Goal: Check status: Check status

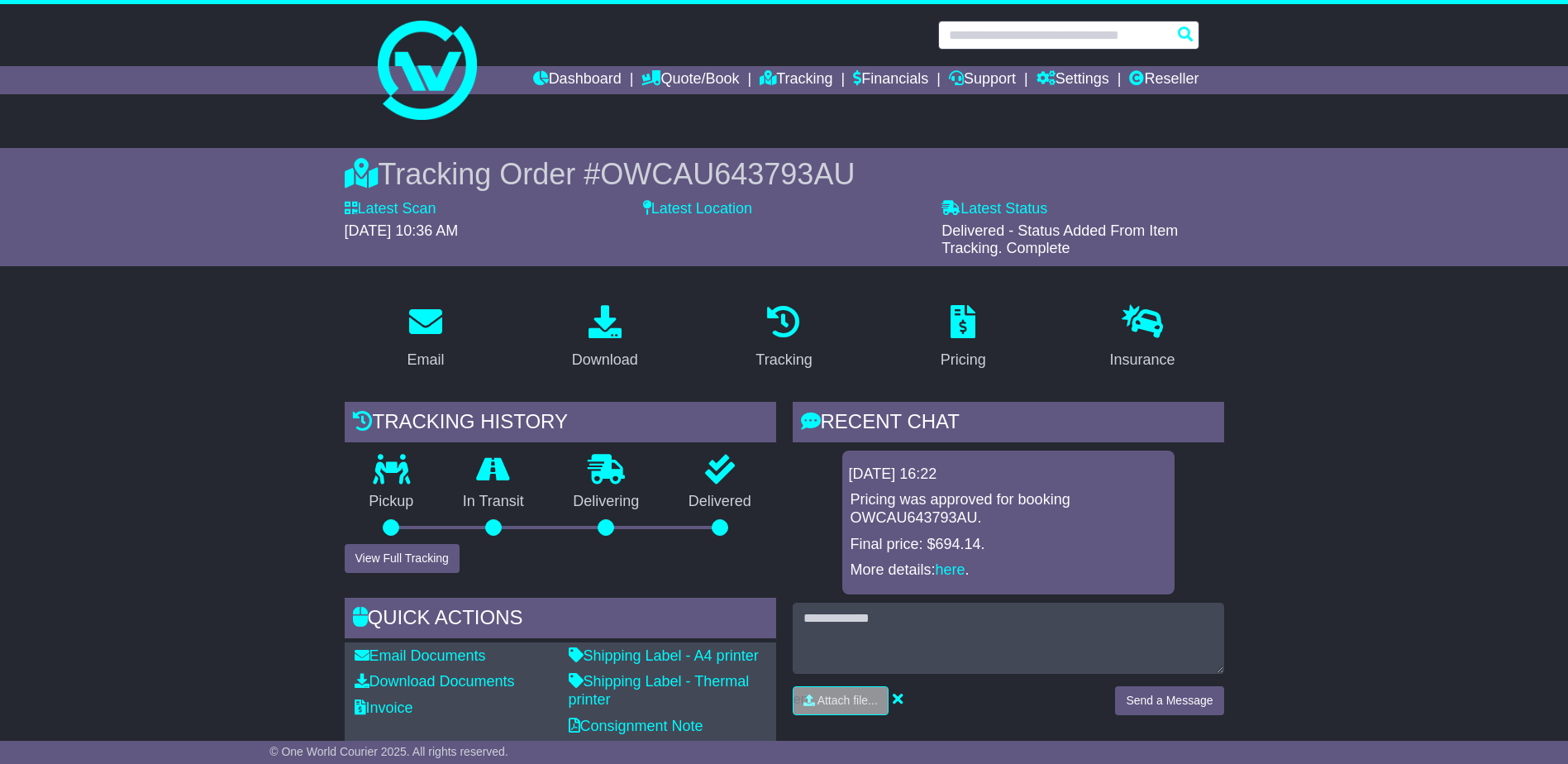
click at [1007, 40] on input "text" at bounding box center [1069, 34] width 261 height 29
paste input "**********"
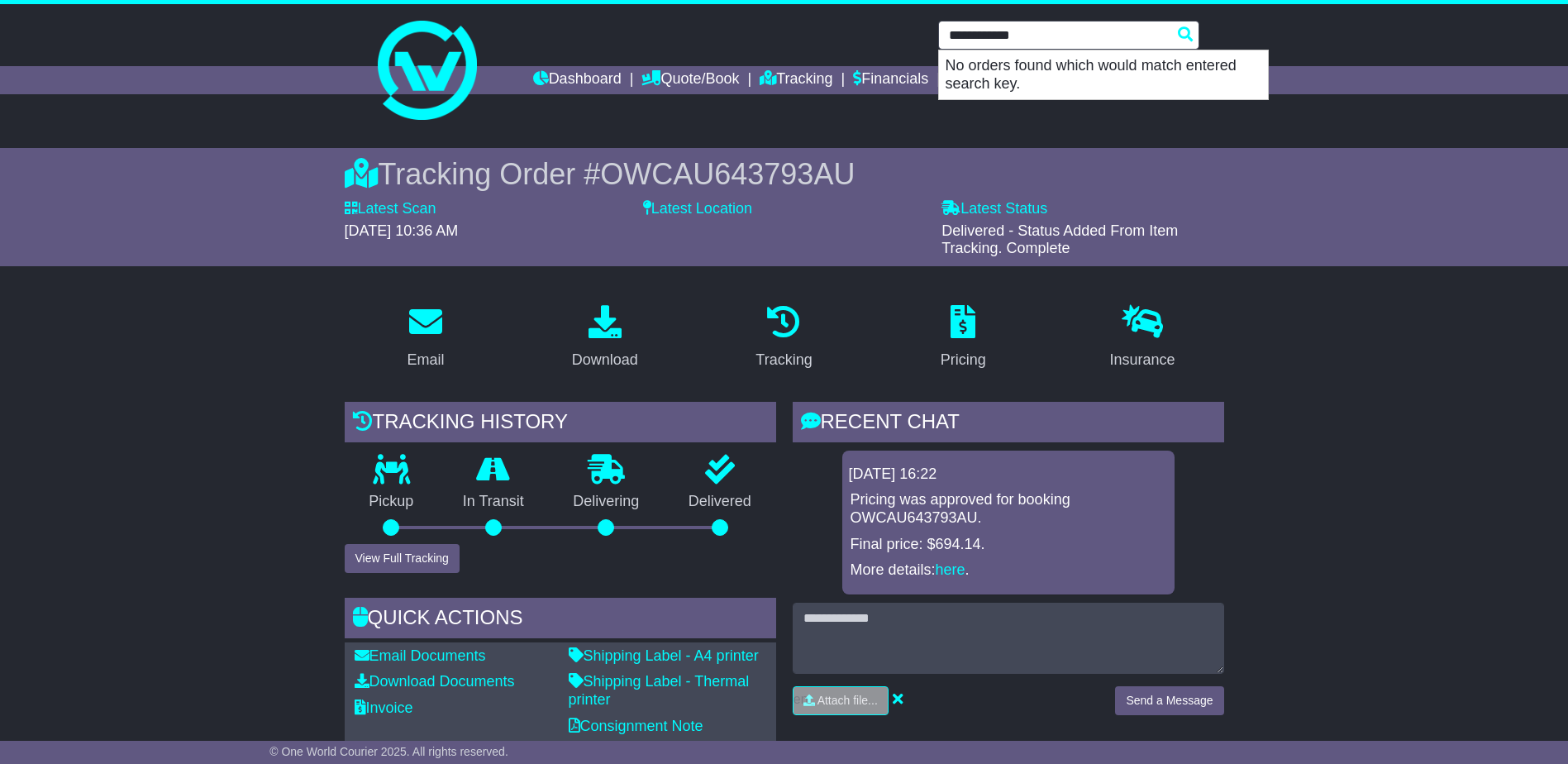
drag, startPoint x: 1078, startPoint y: 33, endPoint x: 815, endPoint y: 32, distance: 263.0
click at [814, 32] on div "**********" at bounding box center [784, 34] width 846 height 29
paste input "*"
drag, startPoint x: 997, startPoint y: 37, endPoint x: 1063, endPoint y: 22, distance: 67.7
click at [993, 37] on input "**********" at bounding box center [1069, 34] width 261 height 29
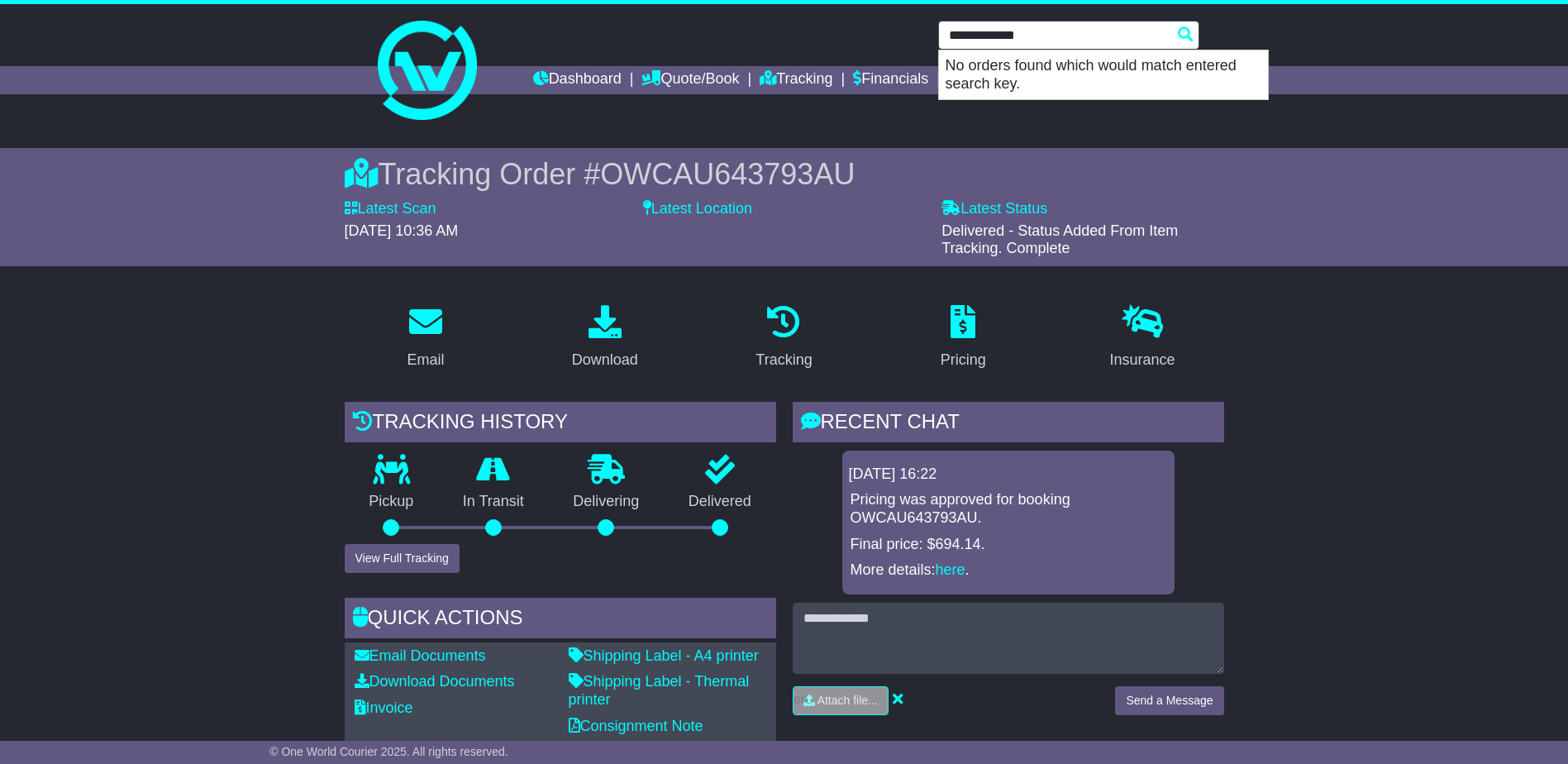
type input "**********"
click at [544, 75] on link "Dashboard" at bounding box center [578, 80] width 88 height 28
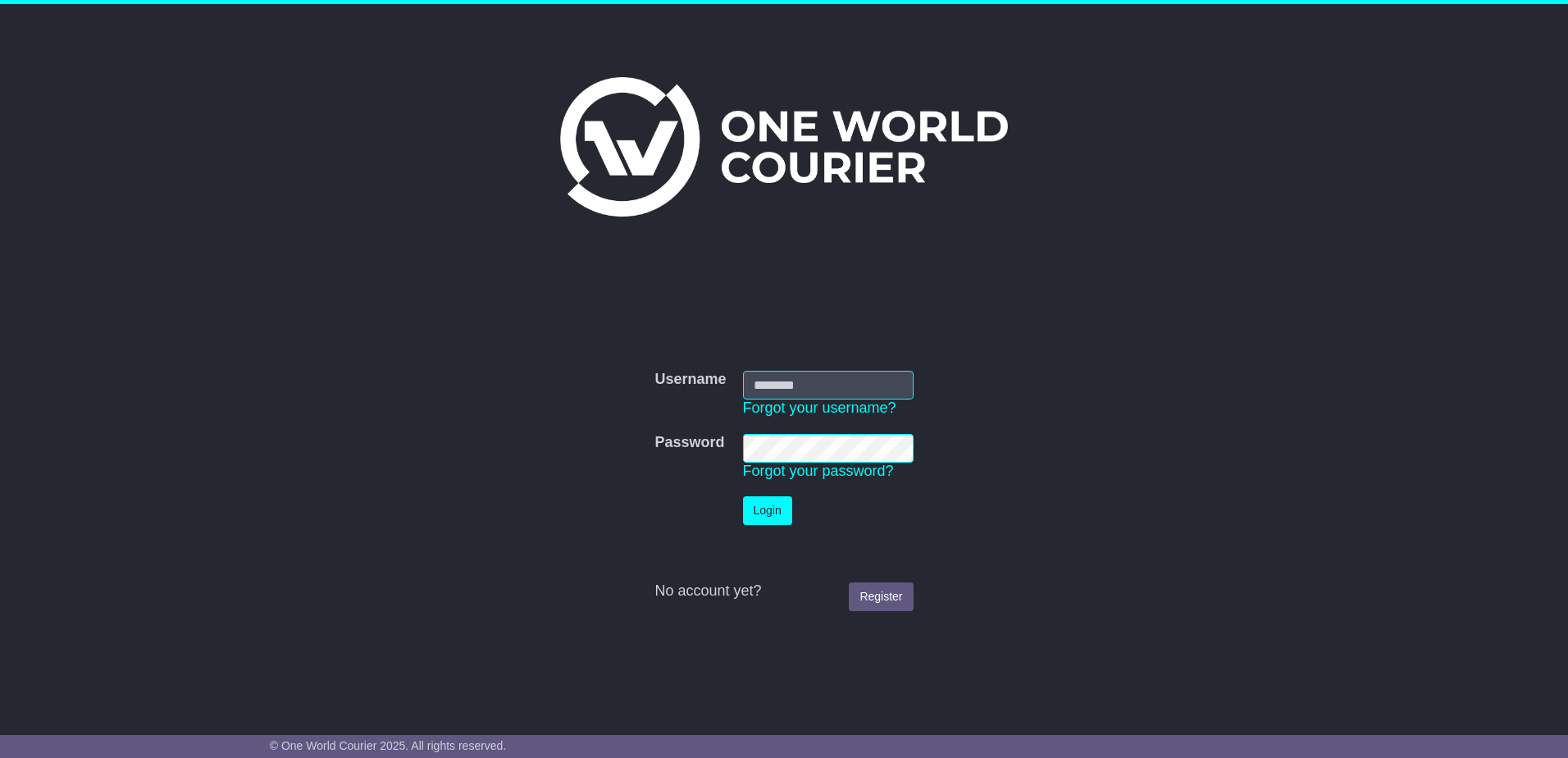
type input "**********"
drag, startPoint x: 776, startPoint y: 513, endPoint x: 668, endPoint y: 403, distance: 154.2
click at [775, 513] on button "Login" at bounding box center [768, 510] width 49 height 29
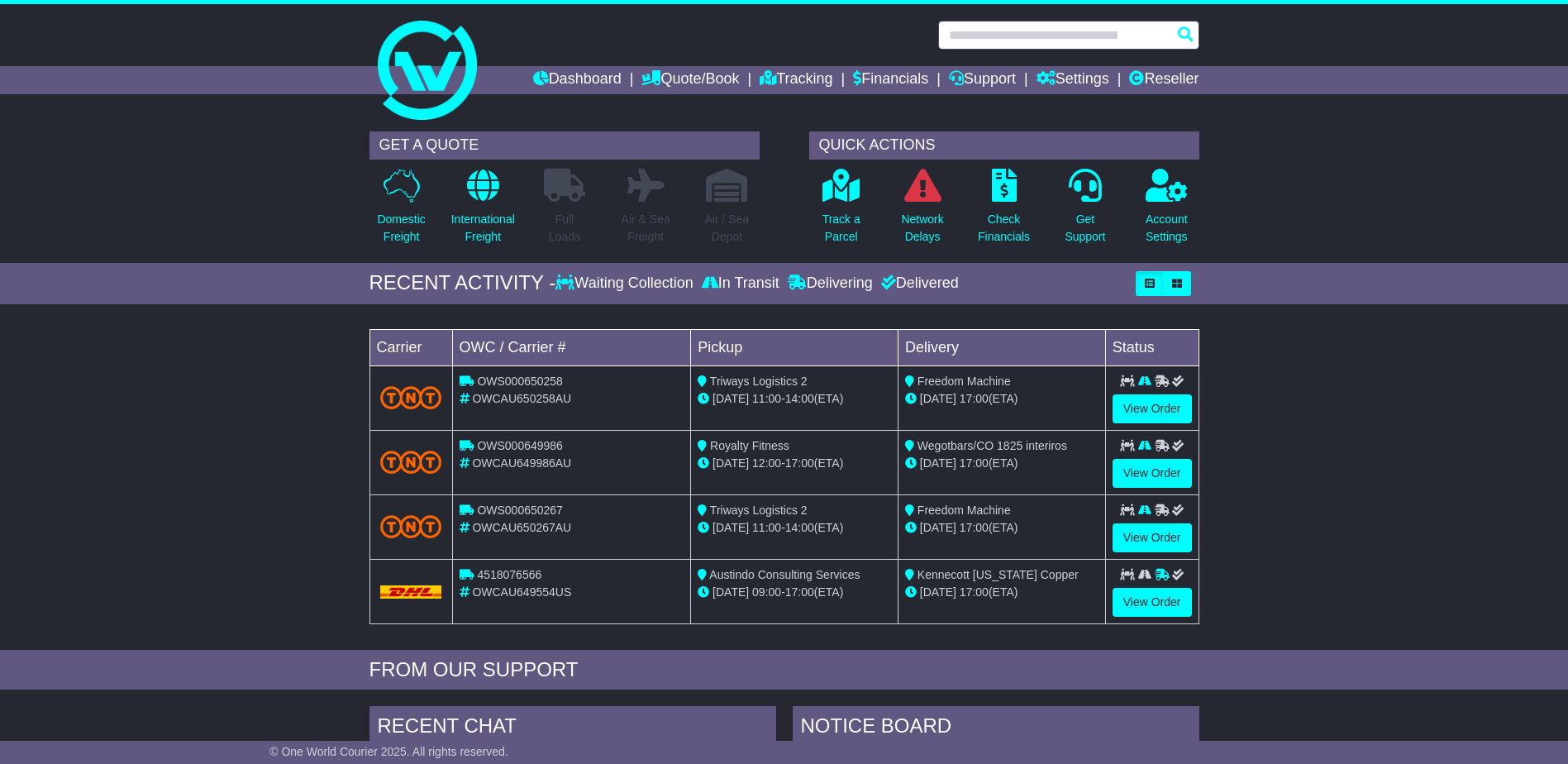
click at [993, 22] on input "text" at bounding box center [1069, 34] width 261 height 29
paste input "**********"
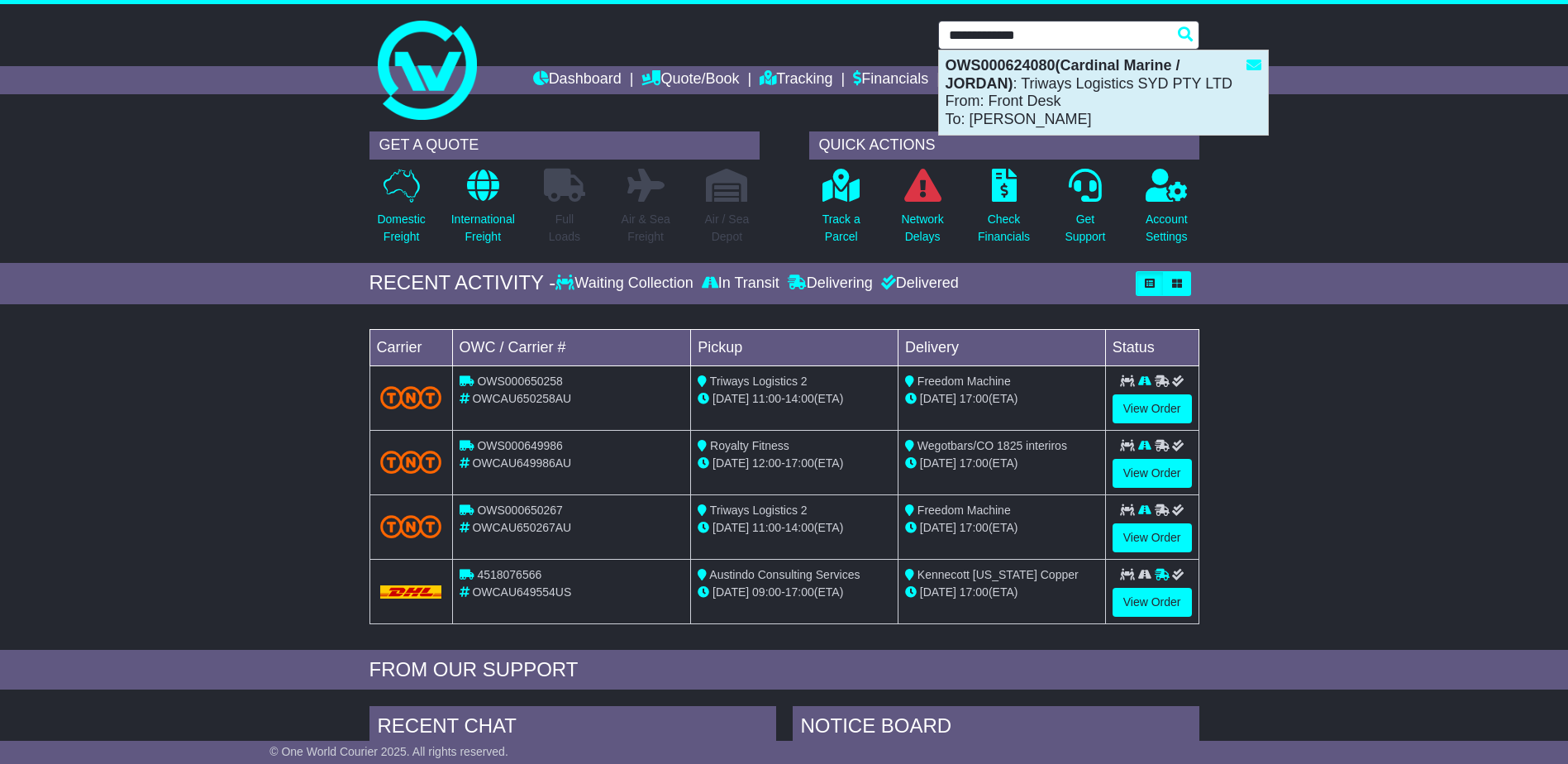
click at [1009, 91] on div "OWS000624080(Cardinal Marine / JORDAN) : Triways Logistics SYD PTY LTD From: Fr…" at bounding box center [1104, 92] width 329 height 84
type input "**********"
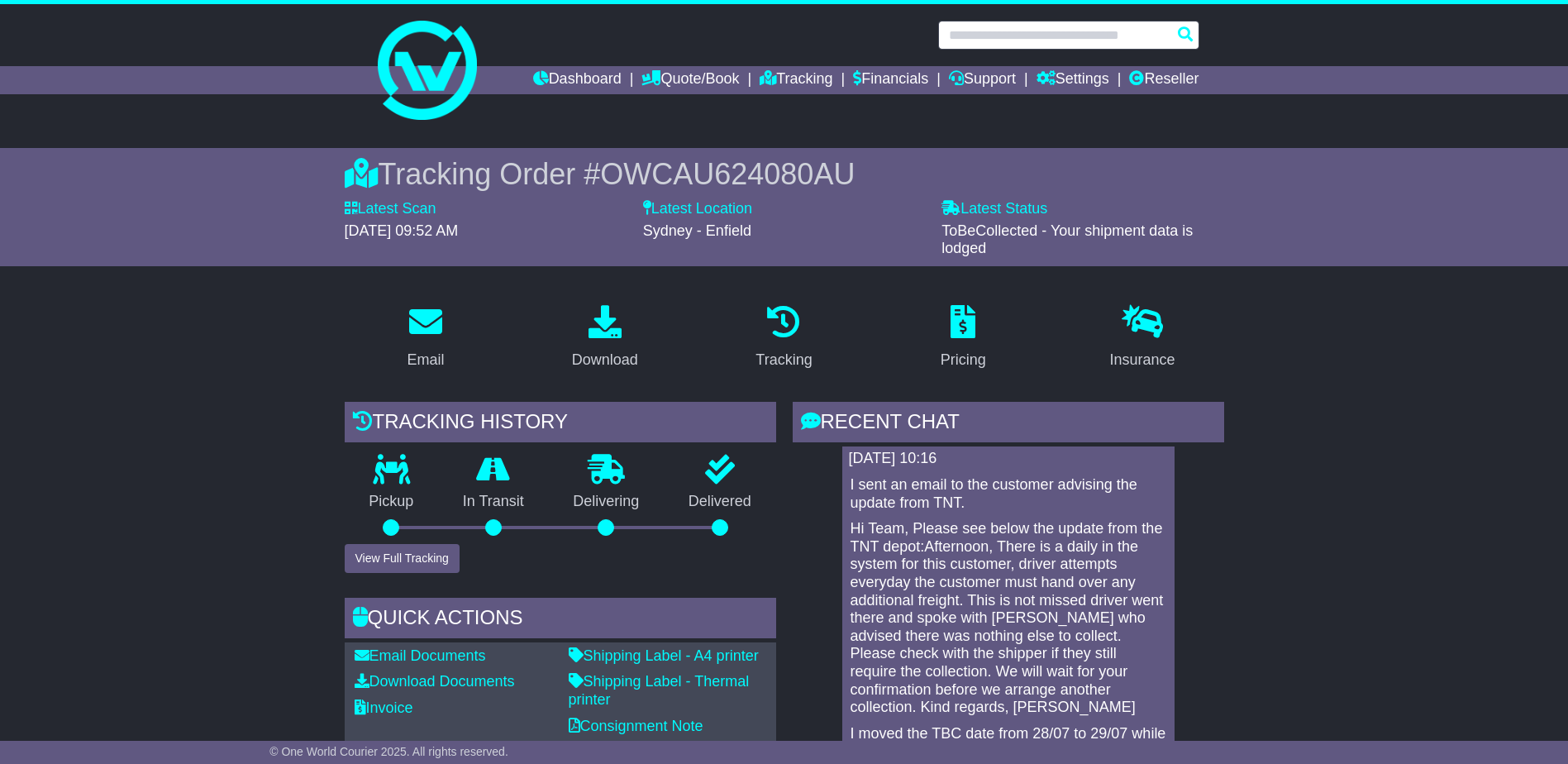
click at [1003, 37] on input "text" at bounding box center [1069, 34] width 261 height 29
paste input "**********"
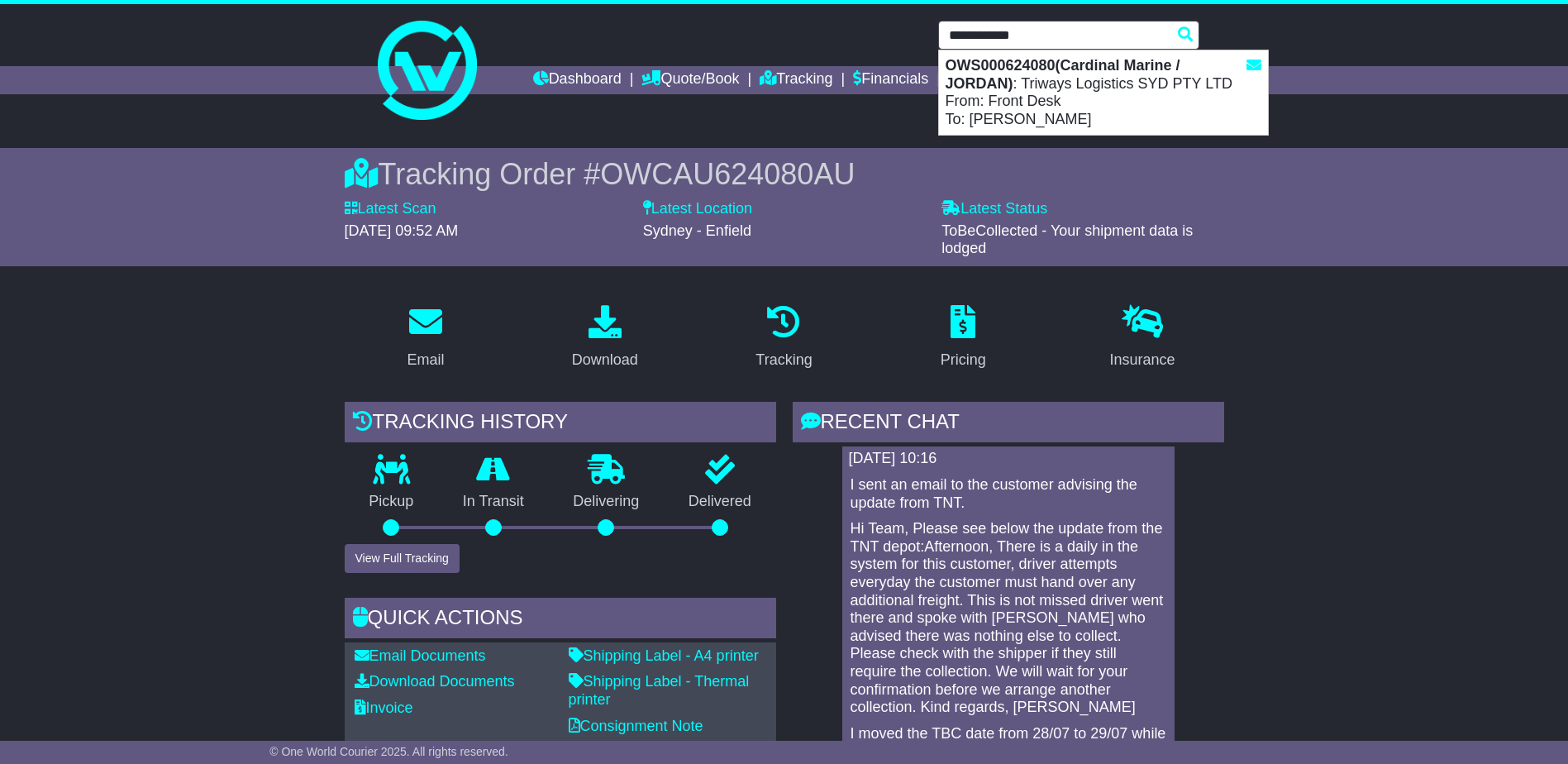
type input "**********"
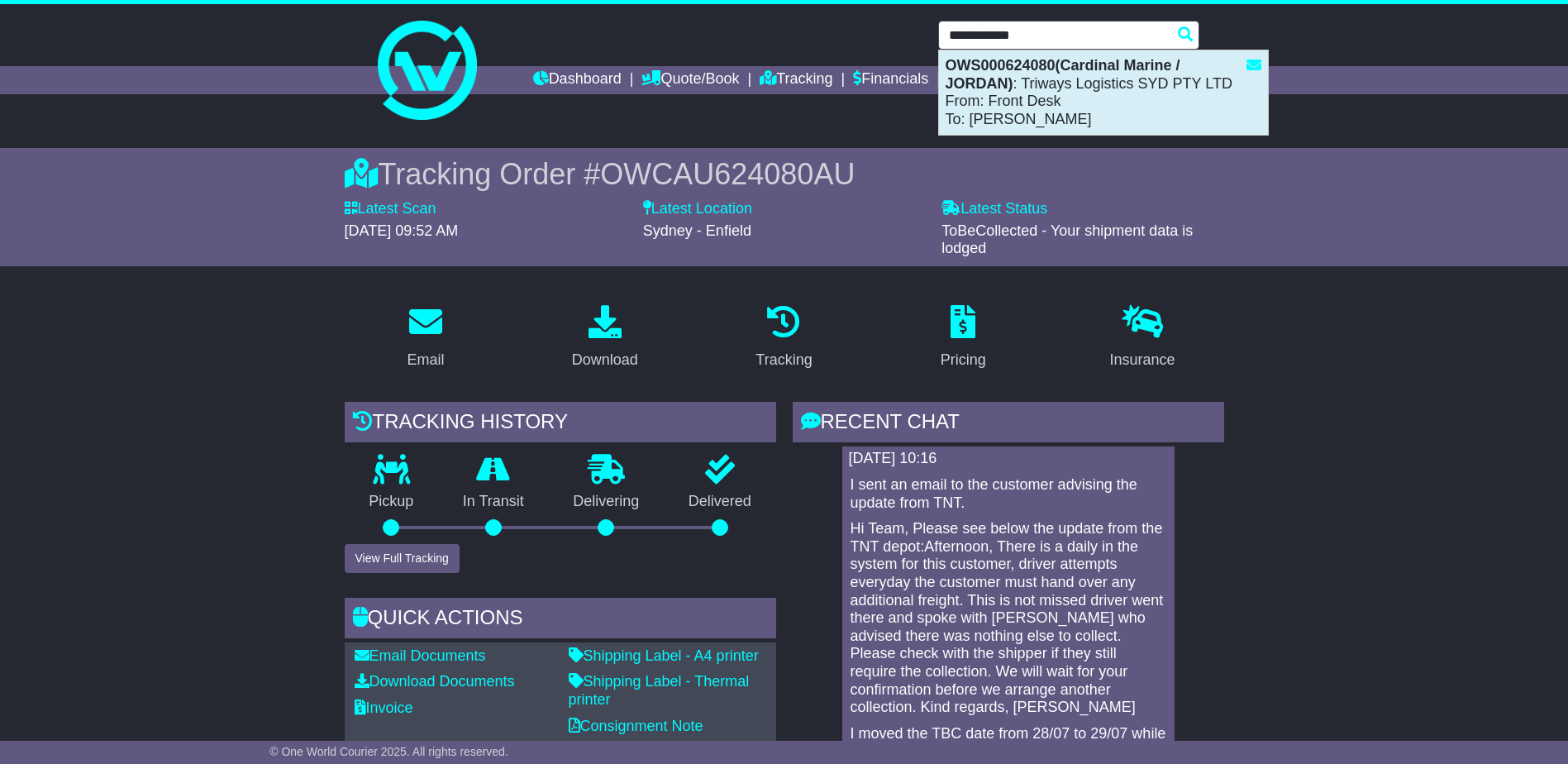
click at [1027, 114] on div "OWS000624080(Cardinal Marine / JORDAN) : Triways Logistics SYD PTY LTD From: Fr…" at bounding box center [1104, 92] width 329 height 84
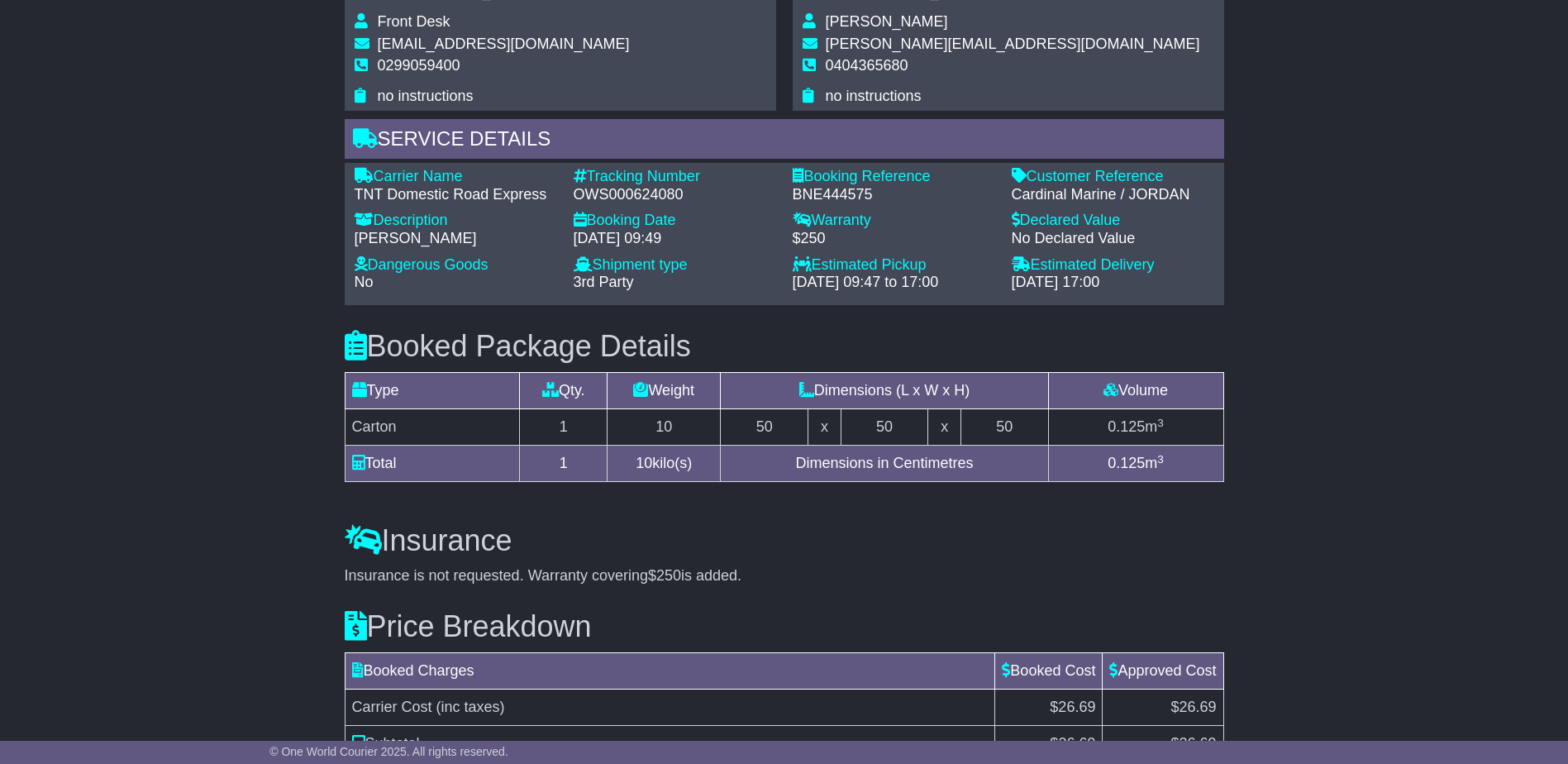
scroll to position [1157, 0]
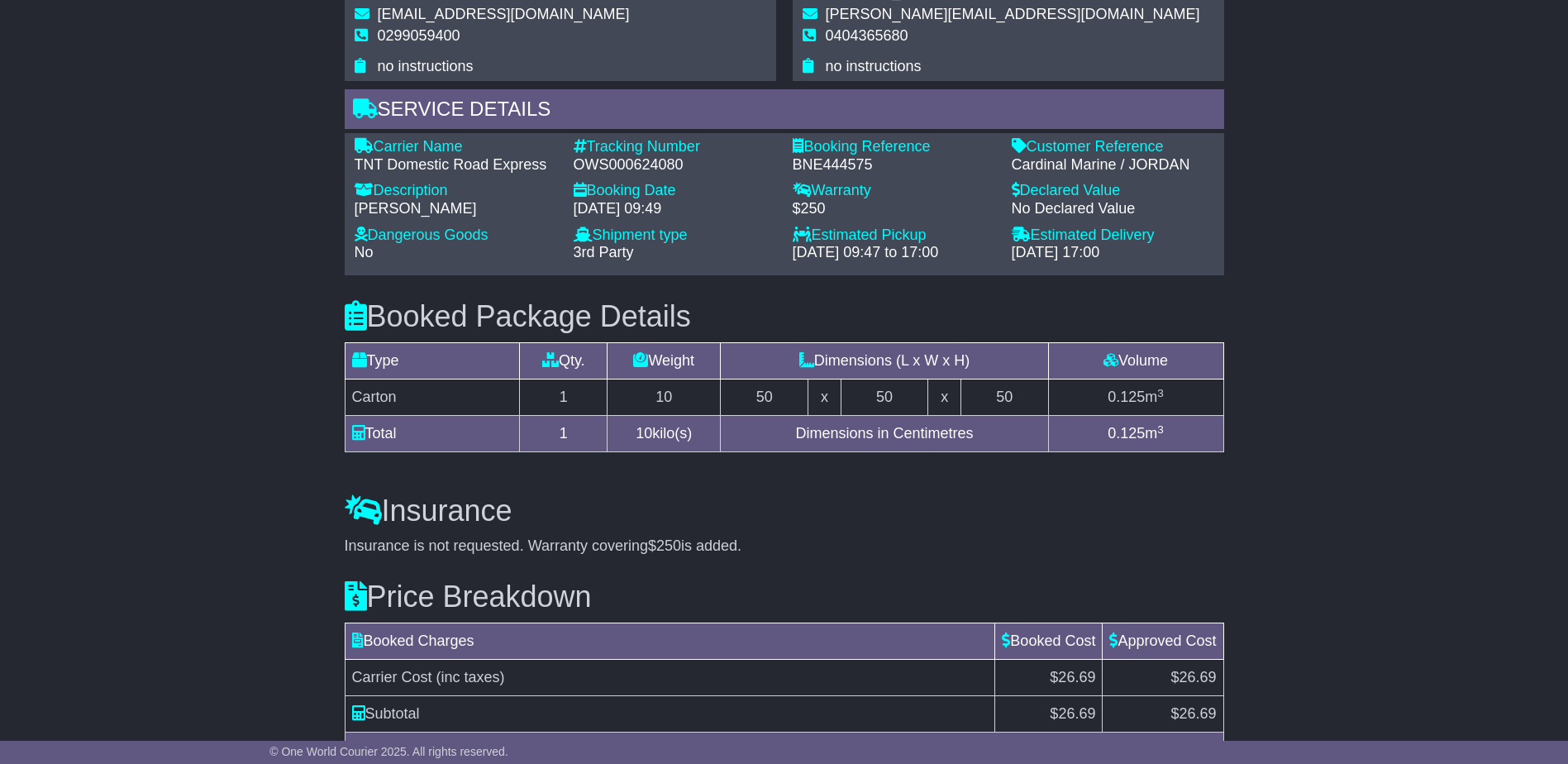
drag, startPoint x: 1183, startPoint y: 569, endPoint x: 1174, endPoint y: 593, distance: 25.6
click at [1183, 570] on div "Price Breakdown Booked Charges Booked Cost Approved Cost Carrier Cost (inc taxe…" at bounding box center [784, 689] width 896 height 268
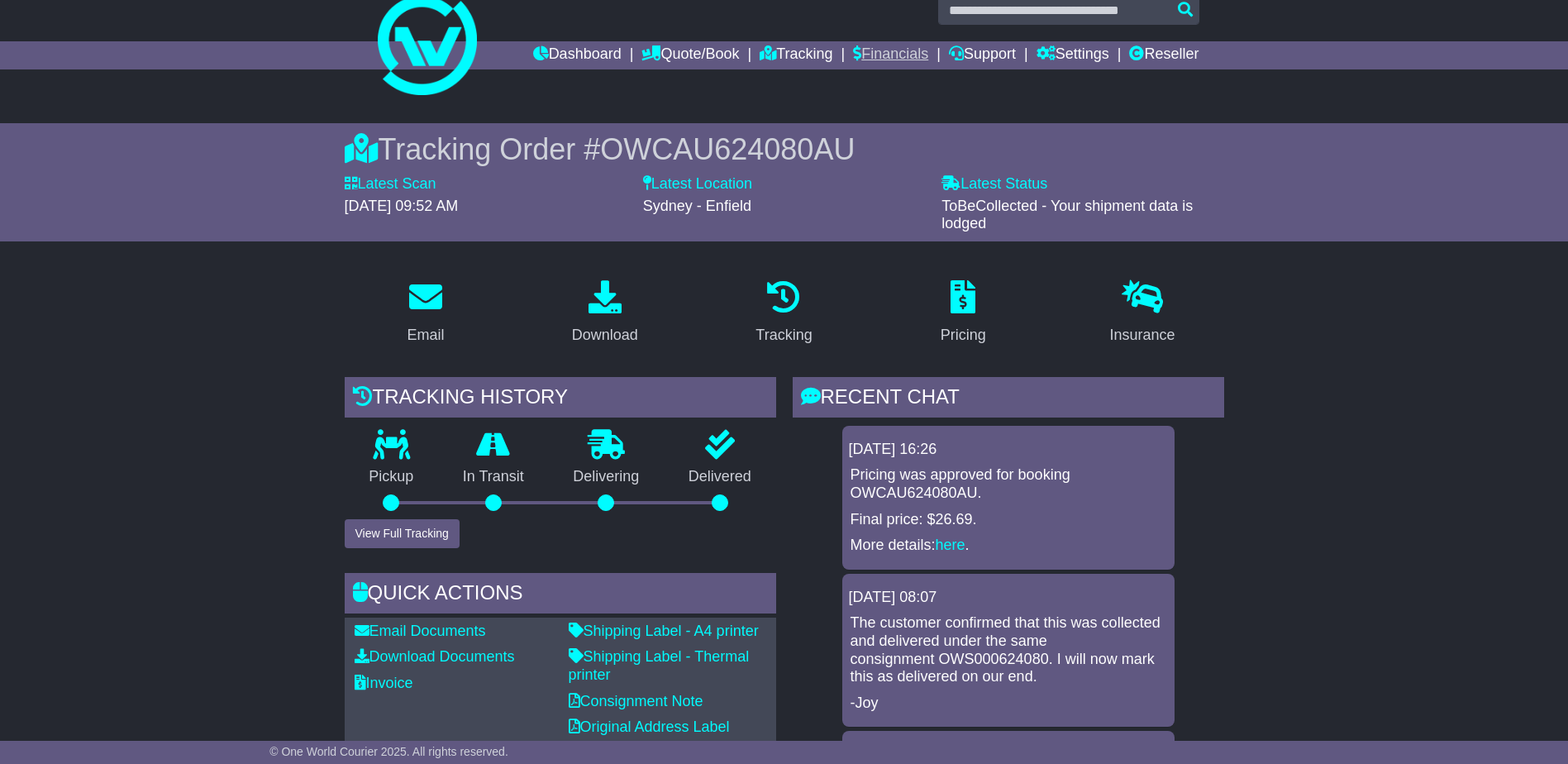
scroll to position [0, 0]
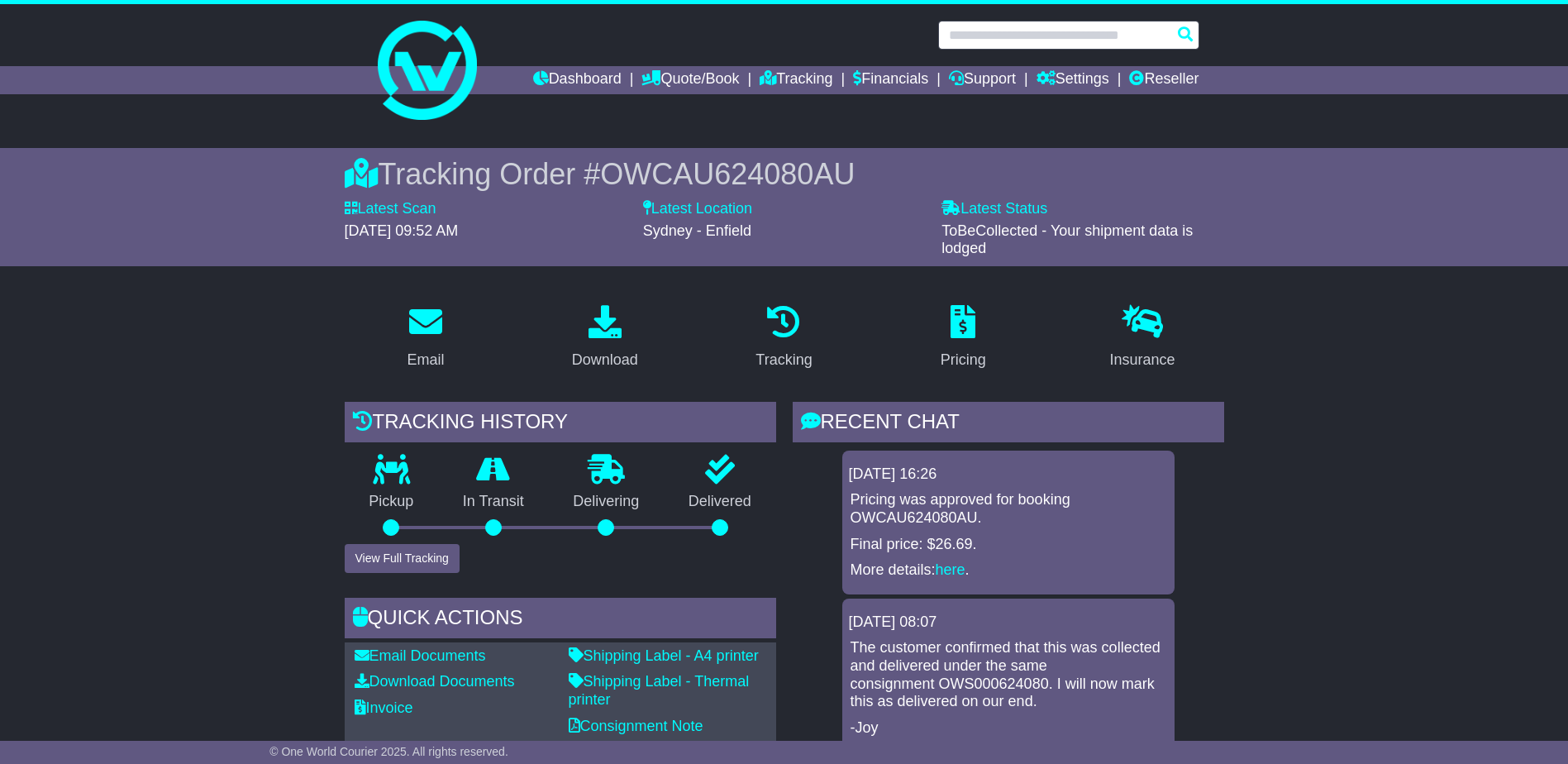
click at [980, 39] on input "text" at bounding box center [1069, 34] width 261 height 29
paste input "**********"
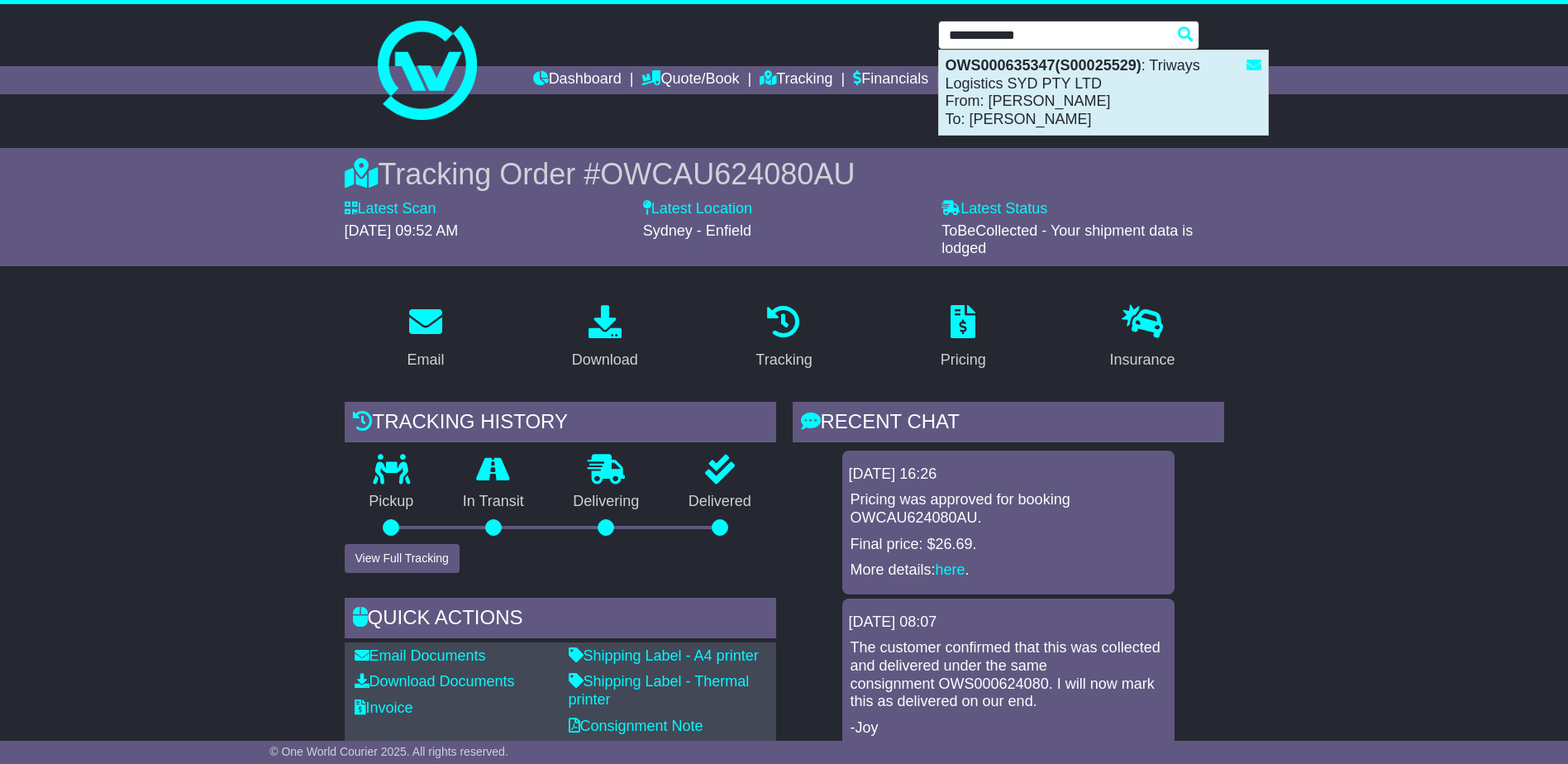
click at [1060, 121] on div "OWS000635347(S00025529) : Triways Logistics SYD PTY LTD From: Sabra Nicol To: C…" at bounding box center [1104, 92] width 329 height 84
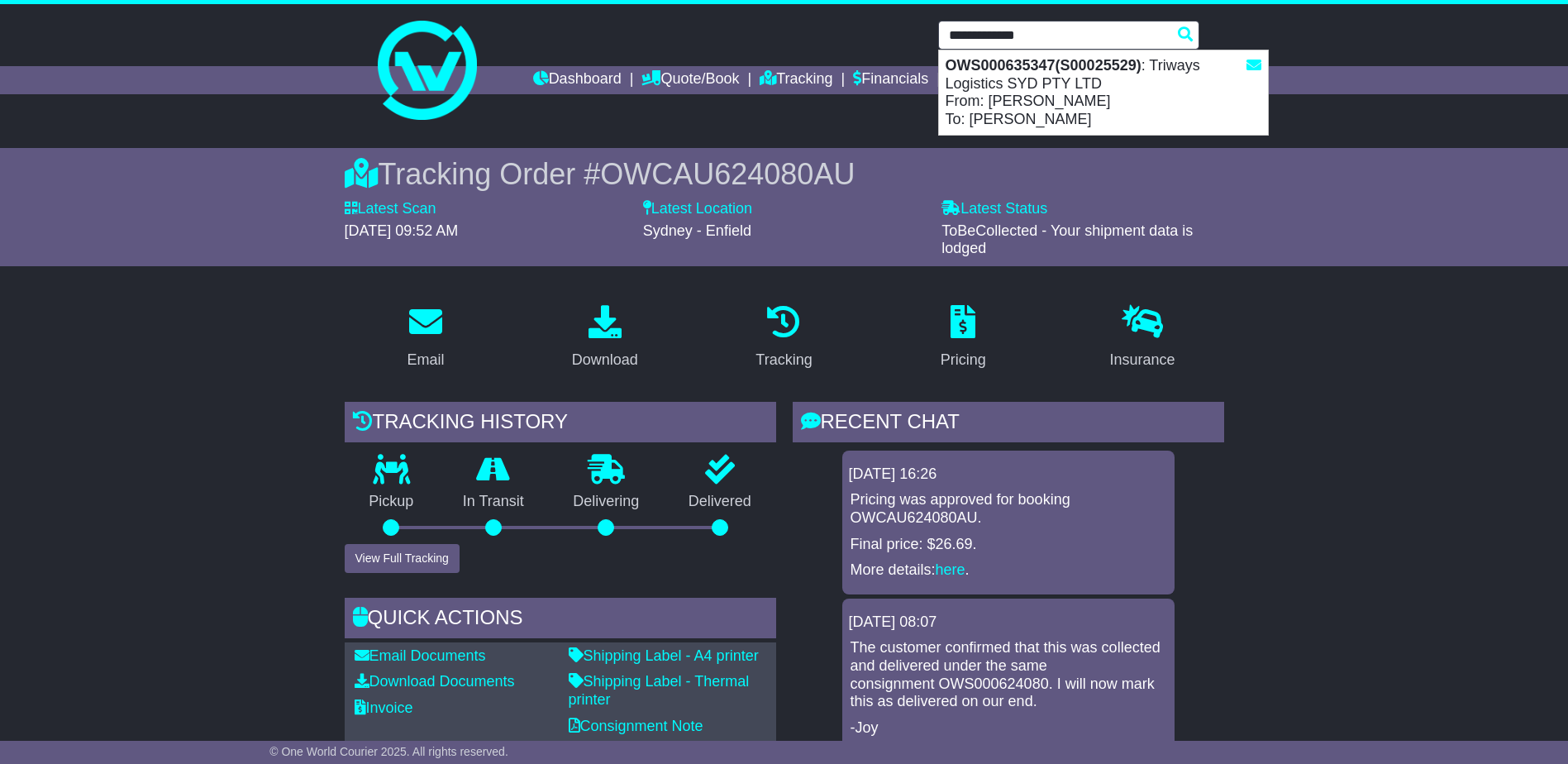
type input "**********"
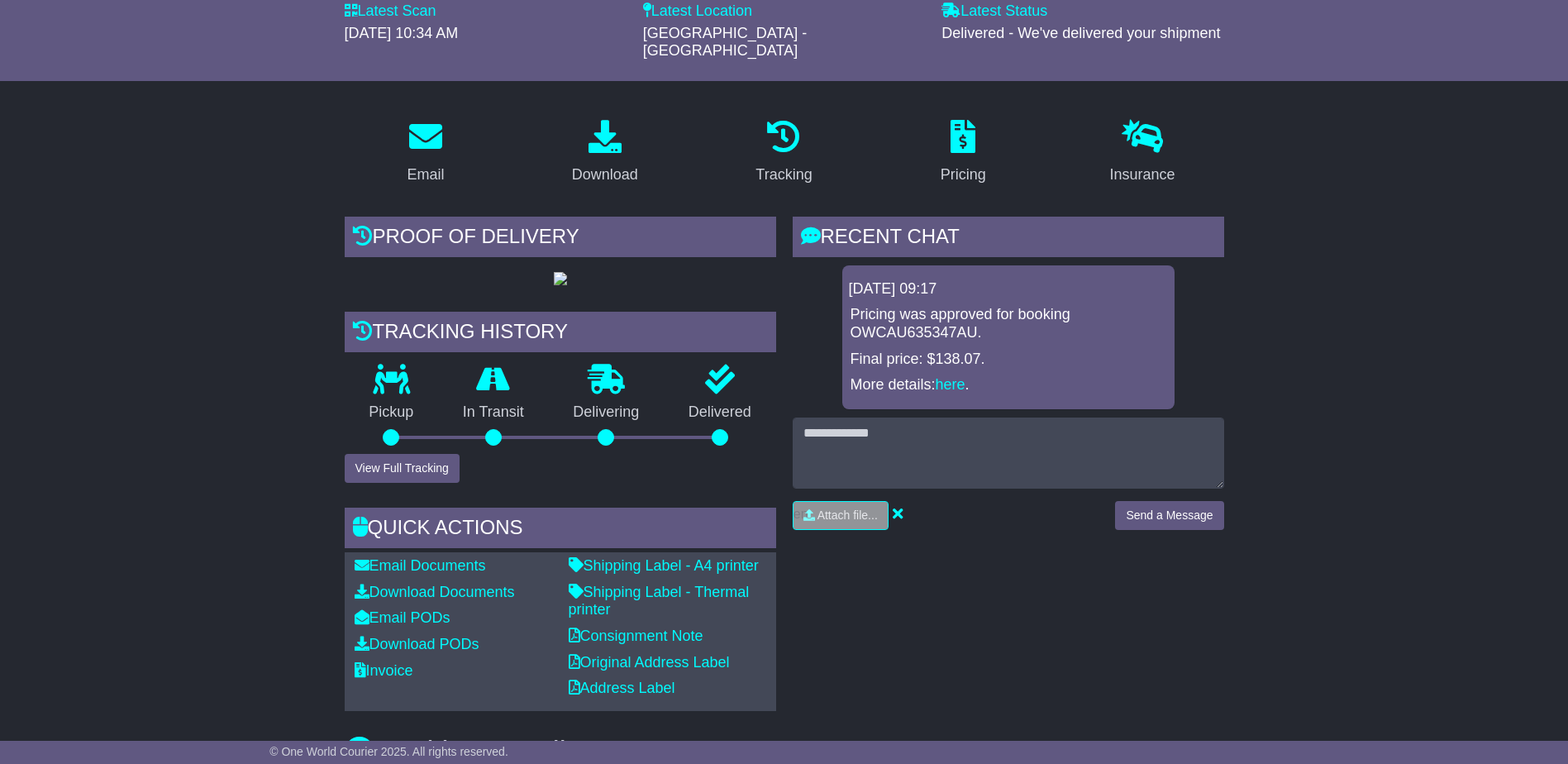
scroll to position [331, 0]
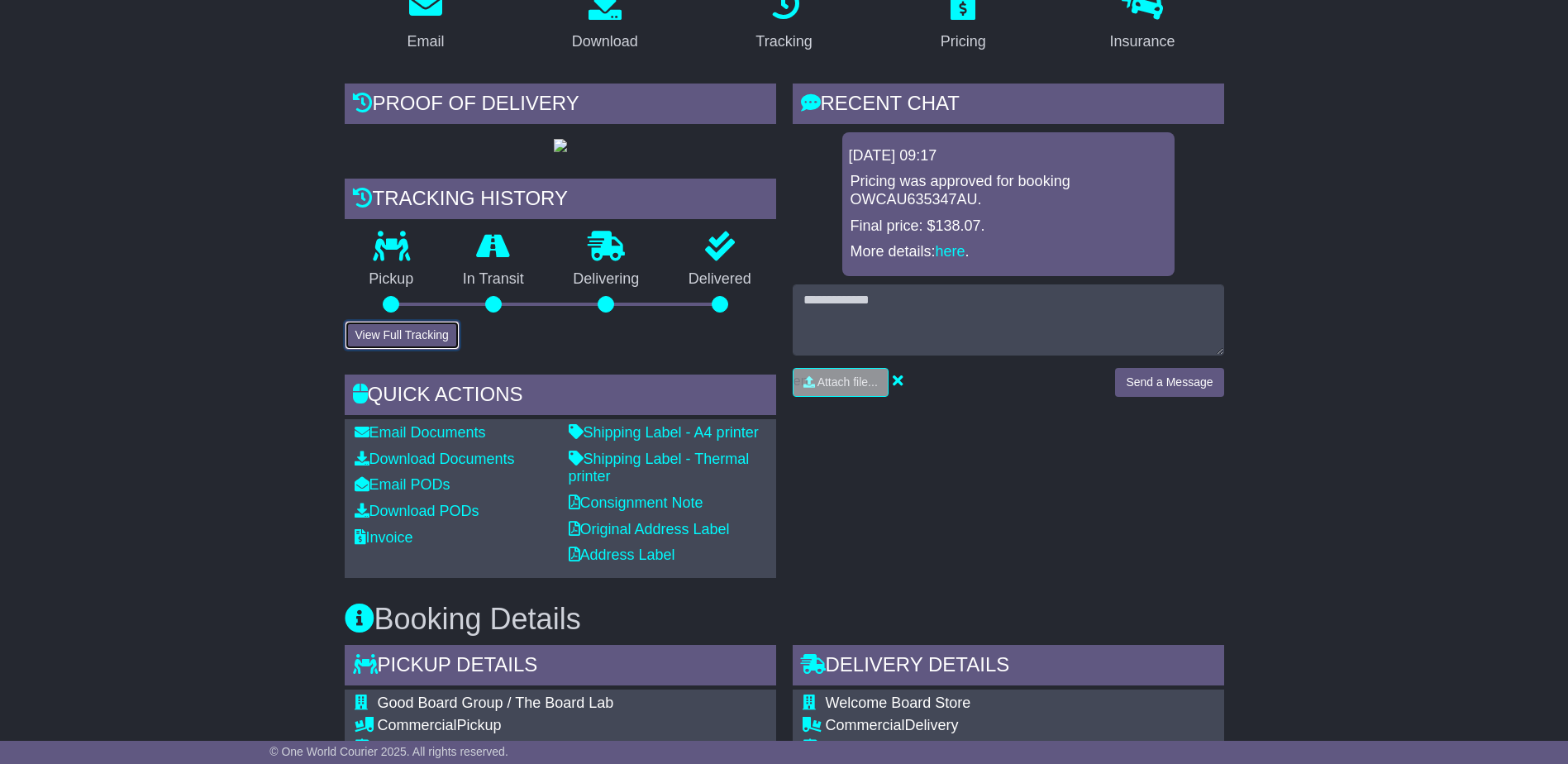
click at [415, 349] on button "View Full Tracking" at bounding box center [402, 334] width 115 height 29
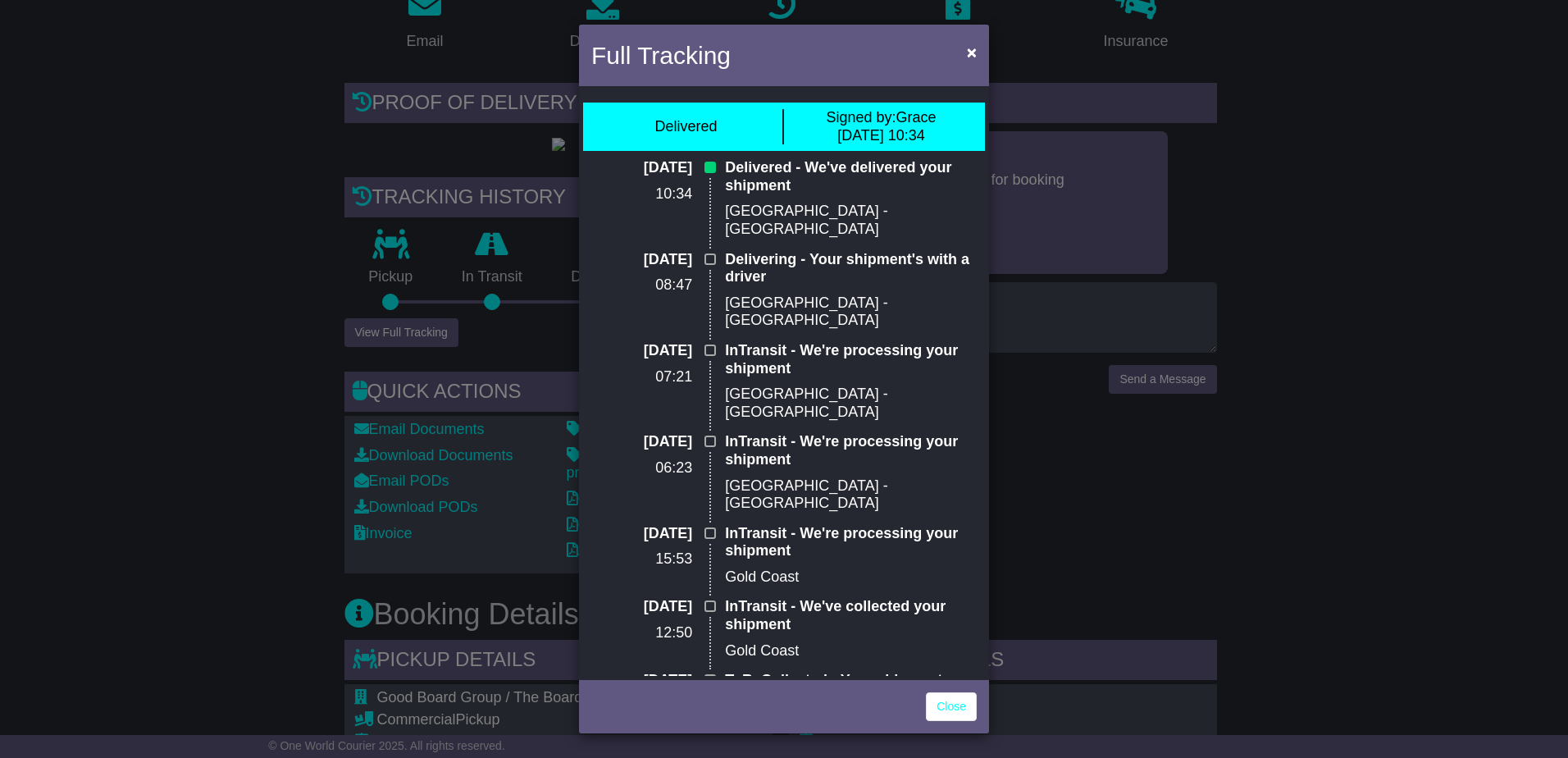
drag, startPoint x: 1283, startPoint y: 613, endPoint x: 1281, endPoint y: 723, distance: 110.0
click at [1294, 621] on div "Full Tracking × Delivered Signed by: Grace 21 Aug 2025 10:34 21 Aug 2025 10:34 …" at bounding box center [784, 379] width 1568 height 758
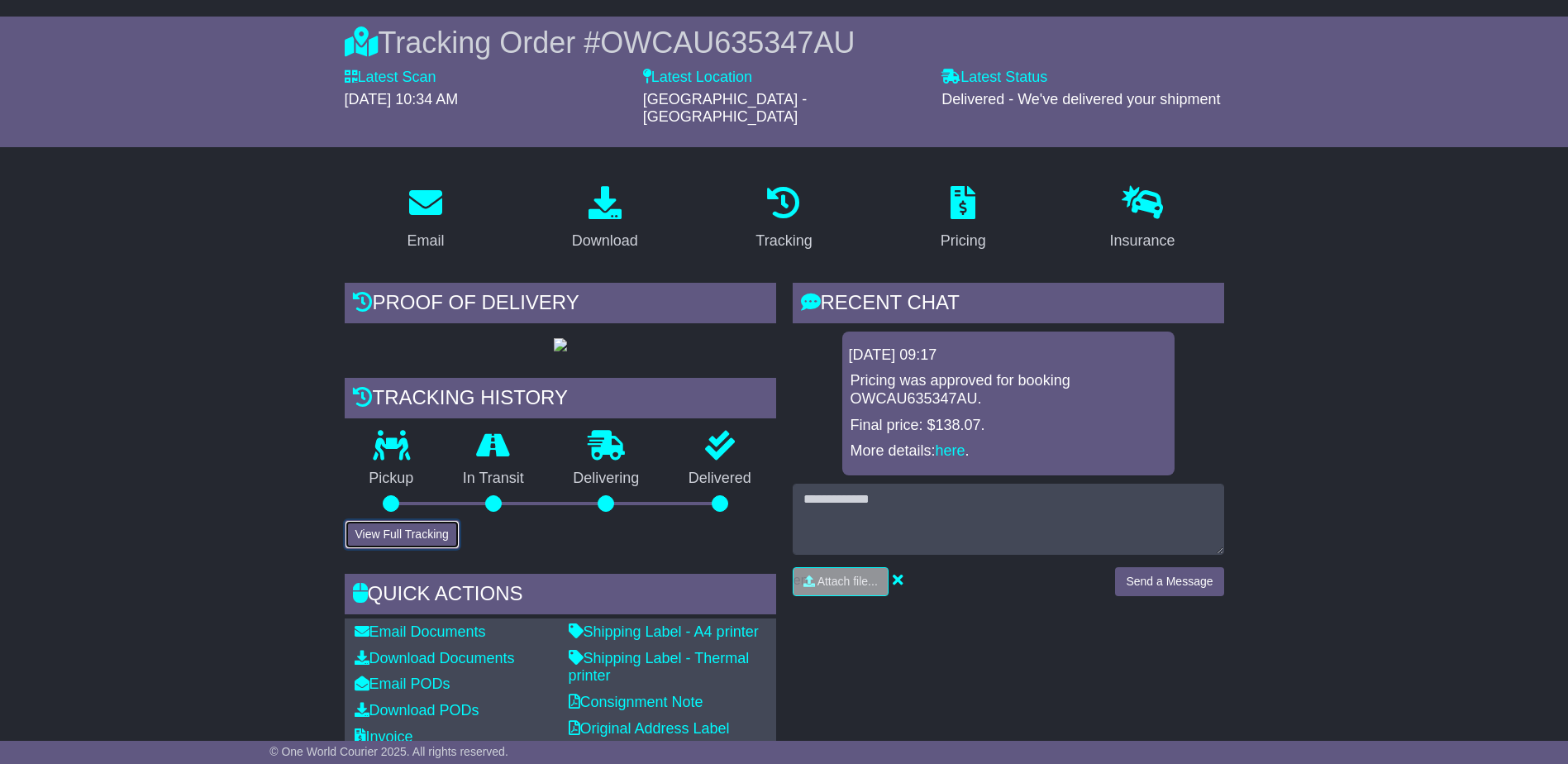
scroll to position [0, 0]
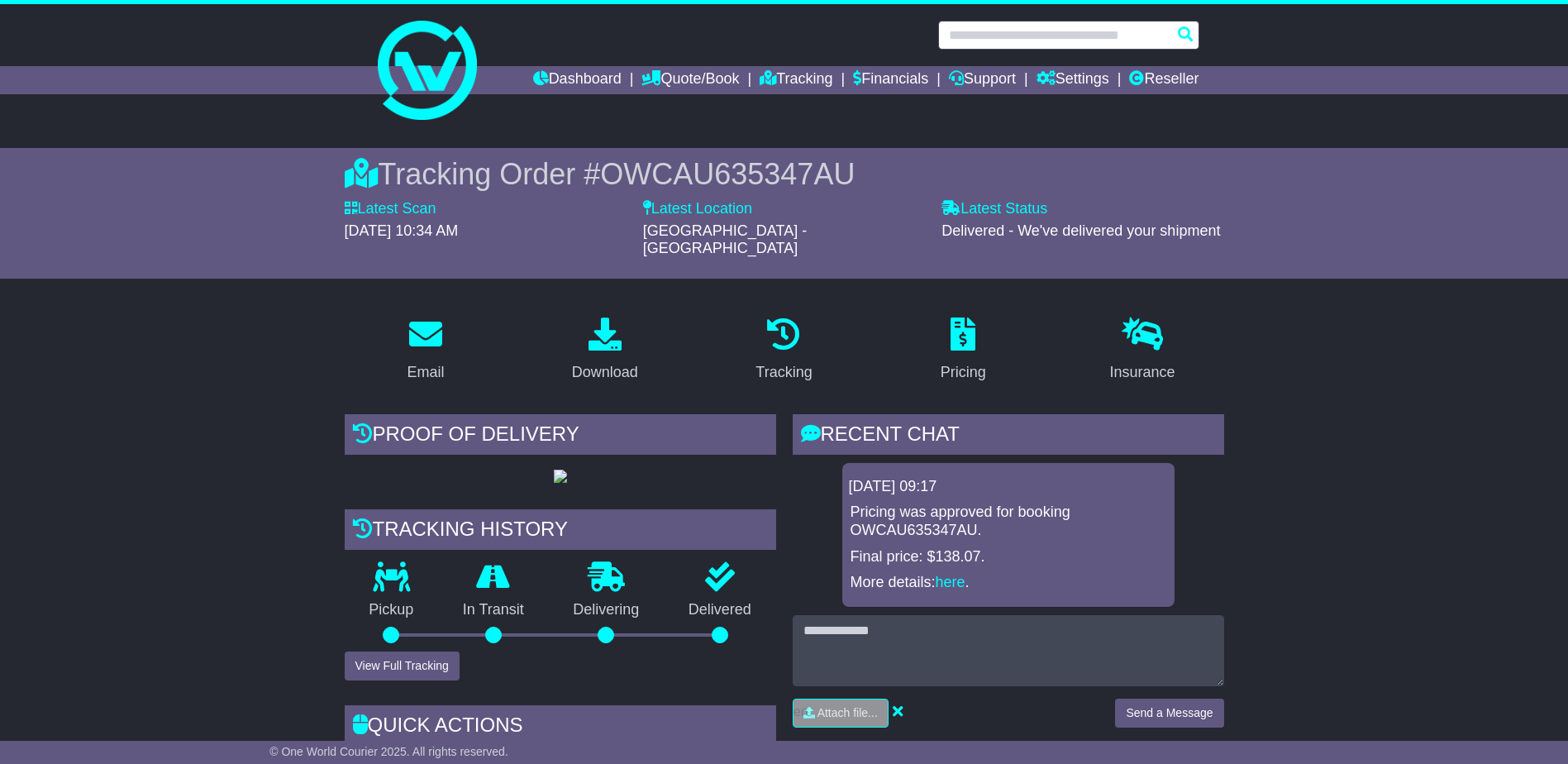
click at [1077, 43] on input "text" at bounding box center [1069, 34] width 261 height 29
paste input "**********"
type input "**********"
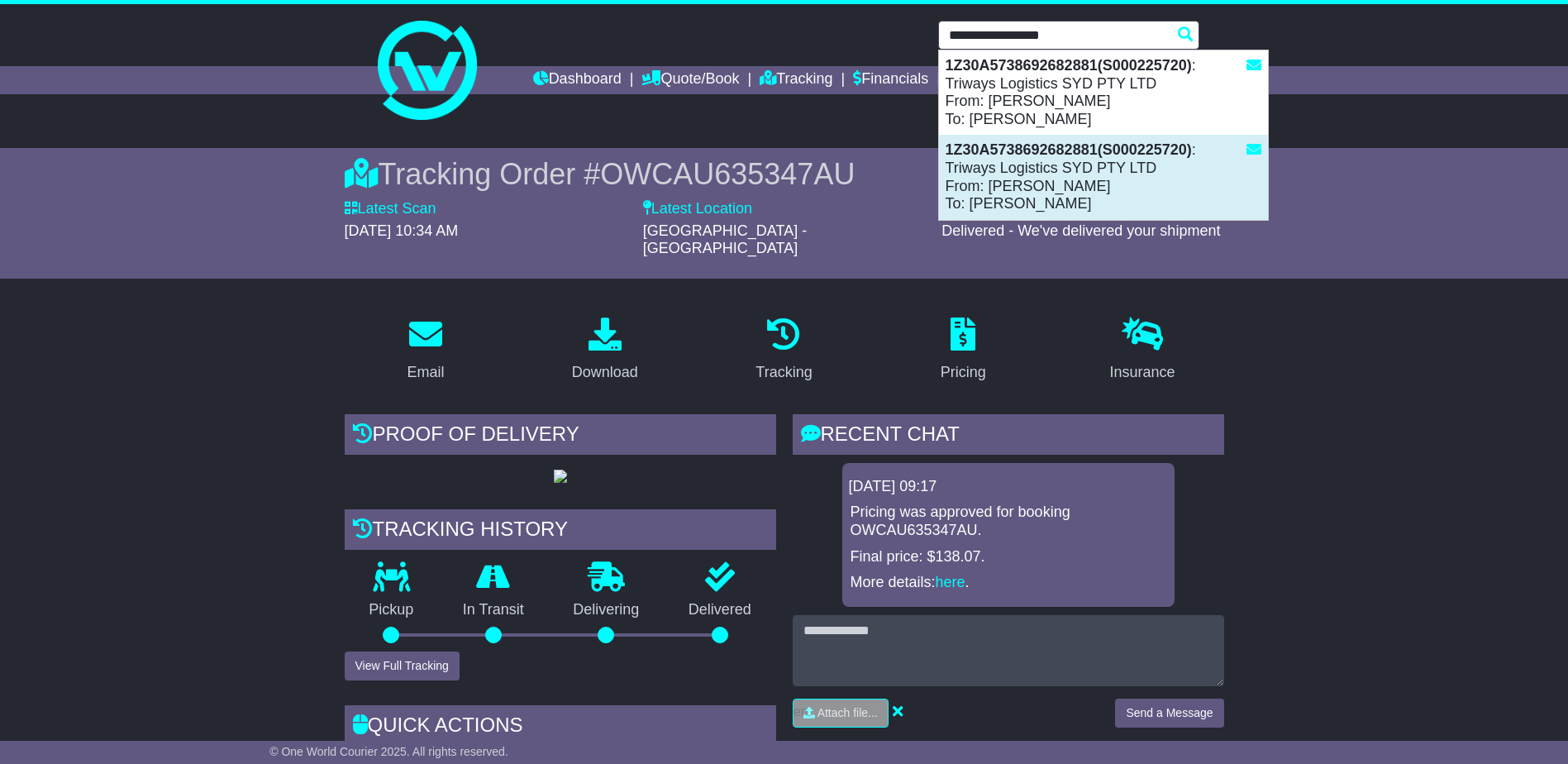
click at [1074, 165] on div "1Z30A5738692682881(S000225720) : Triways Logistics SYD PTY LTD From: Tom Felt T…" at bounding box center [1104, 177] width 329 height 84
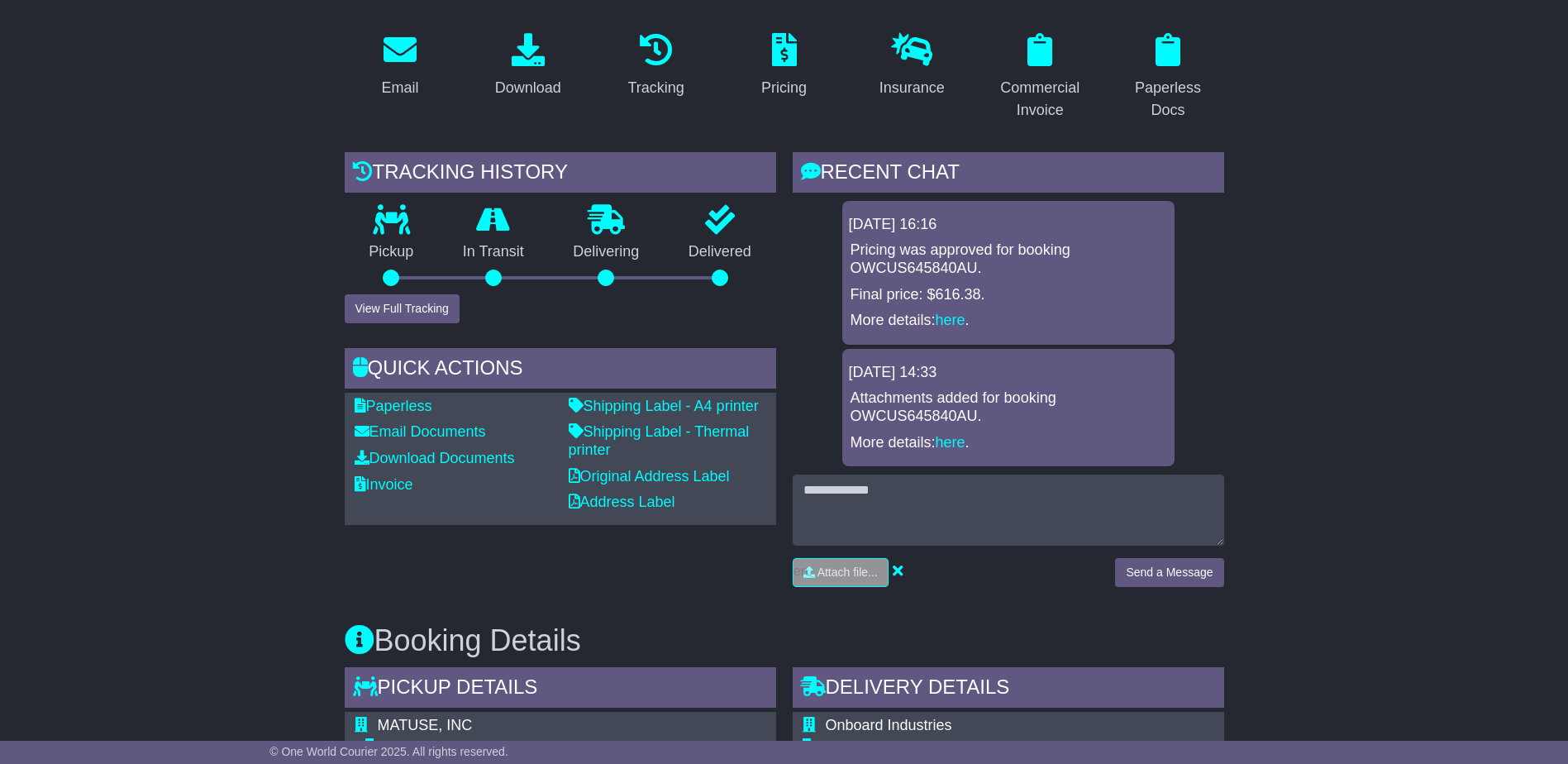
scroll to position [578, 0]
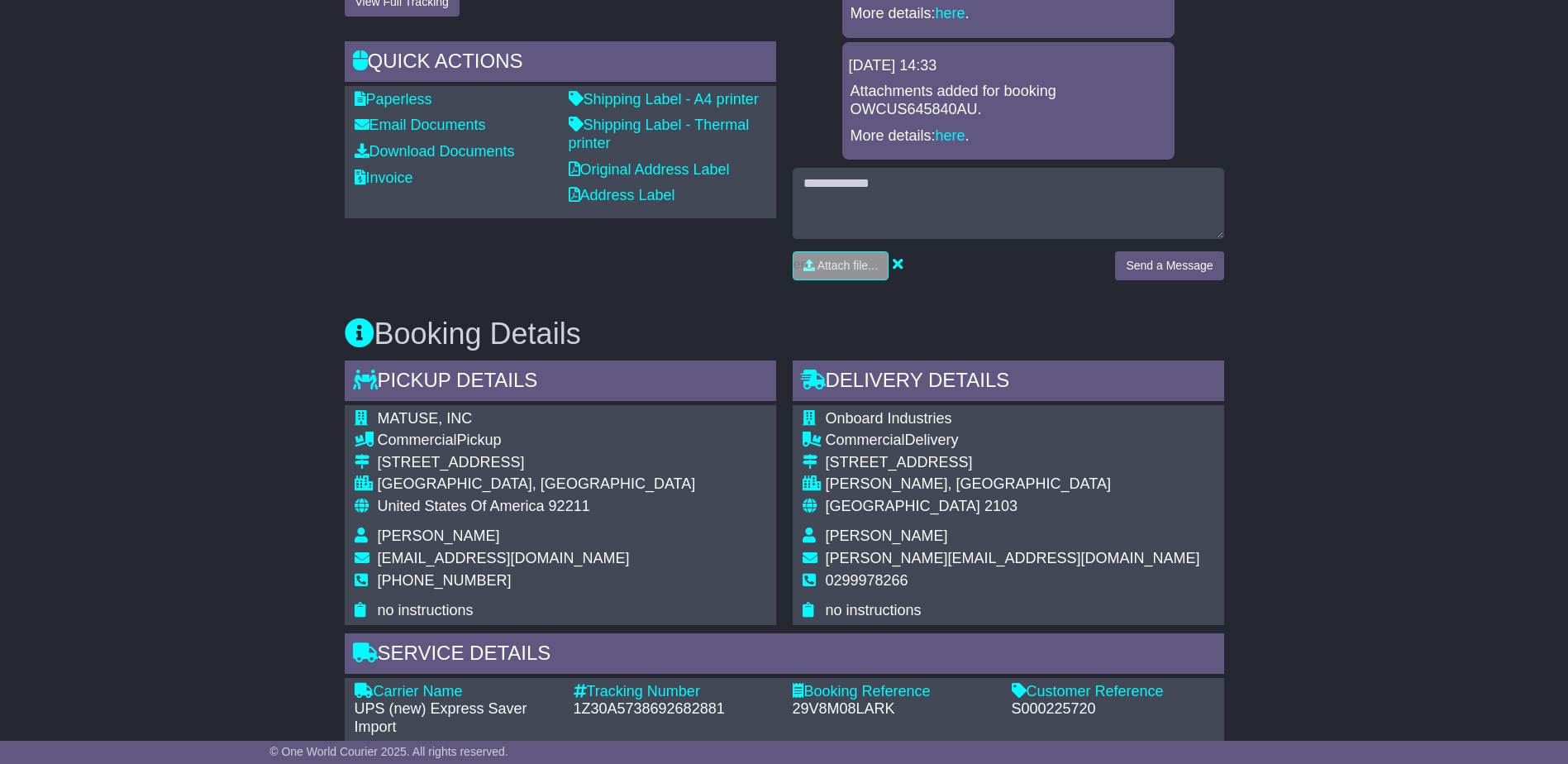
drag, startPoint x: 1436, startPoint y: 583, endPoint x: 1265, endPoint y: 707, distance: 211.2
click at [1436, 583] on div "Email Download Tracking Pricing Insurance" at bounding box center [784, 657] width 1568 height 1889
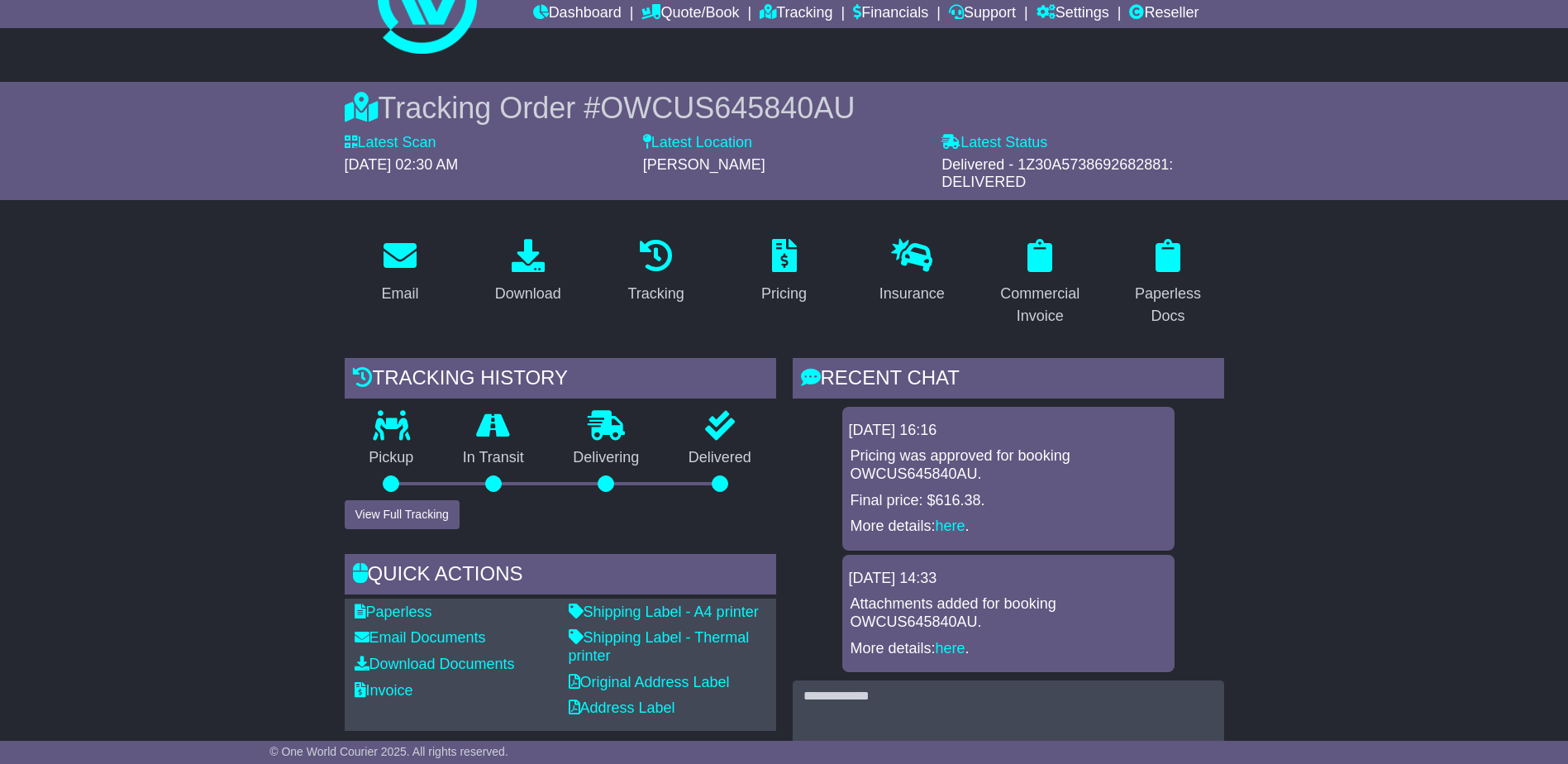
scroll to position [0, 0]
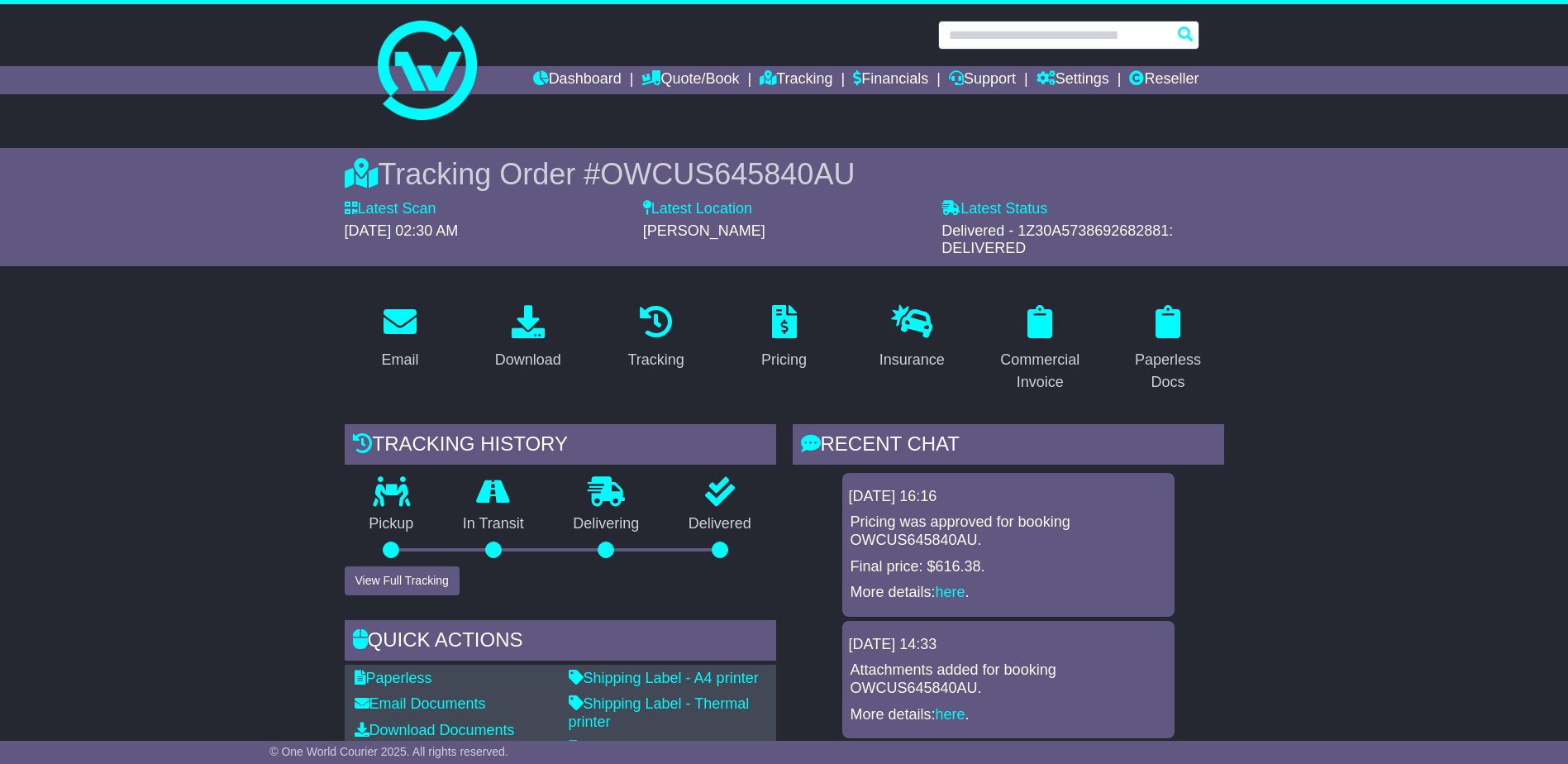
click at [1008, 37] on input "text" at bounding box center [1069, 34] width 261 height 29
paste input "**********"
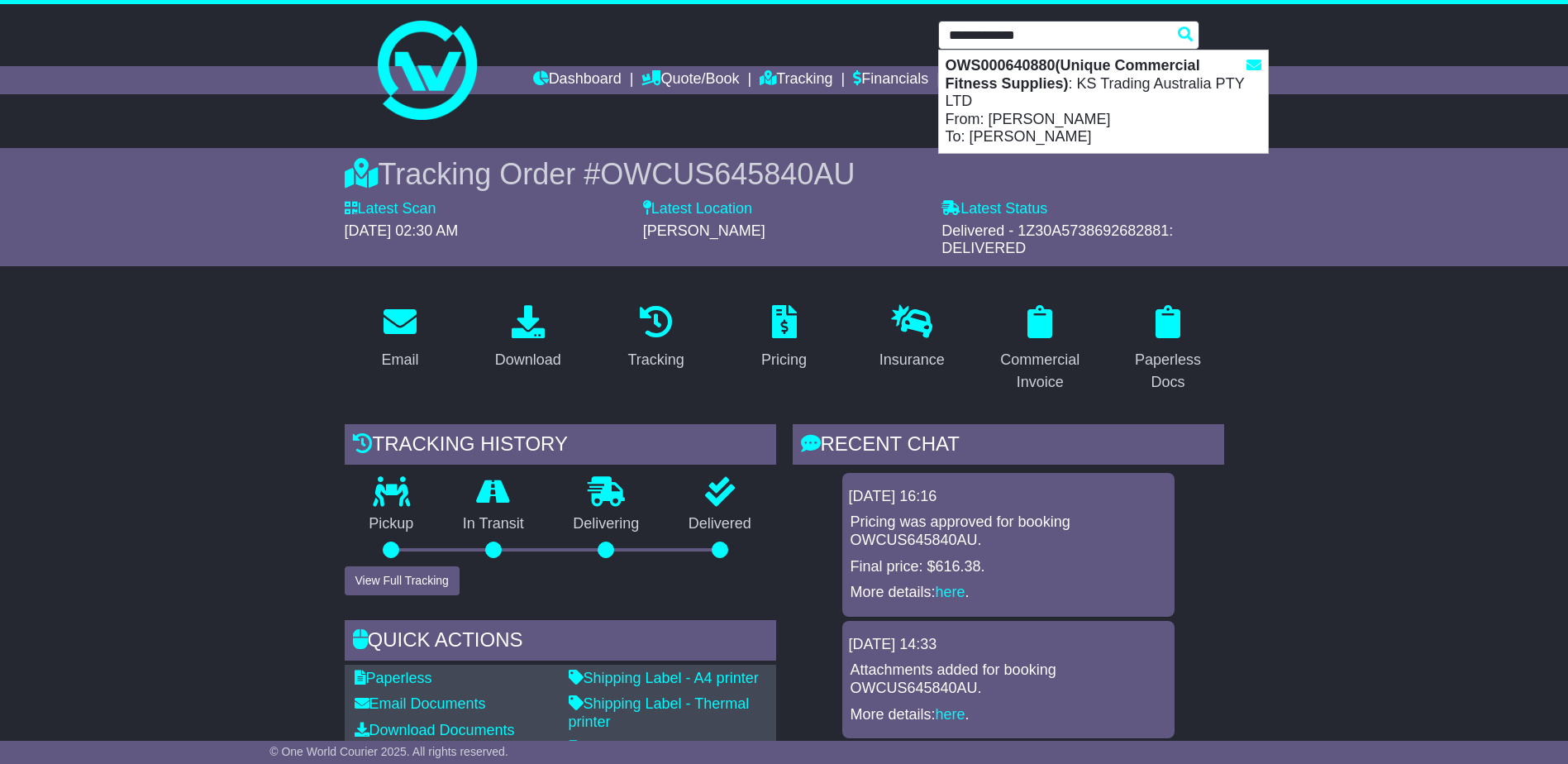
click at [1001, 81] on strong "OWS000640880(Unique Commercial Fitness Supplies)" at bounding box center [1072, 74] width 254 height 34
type input "**********"
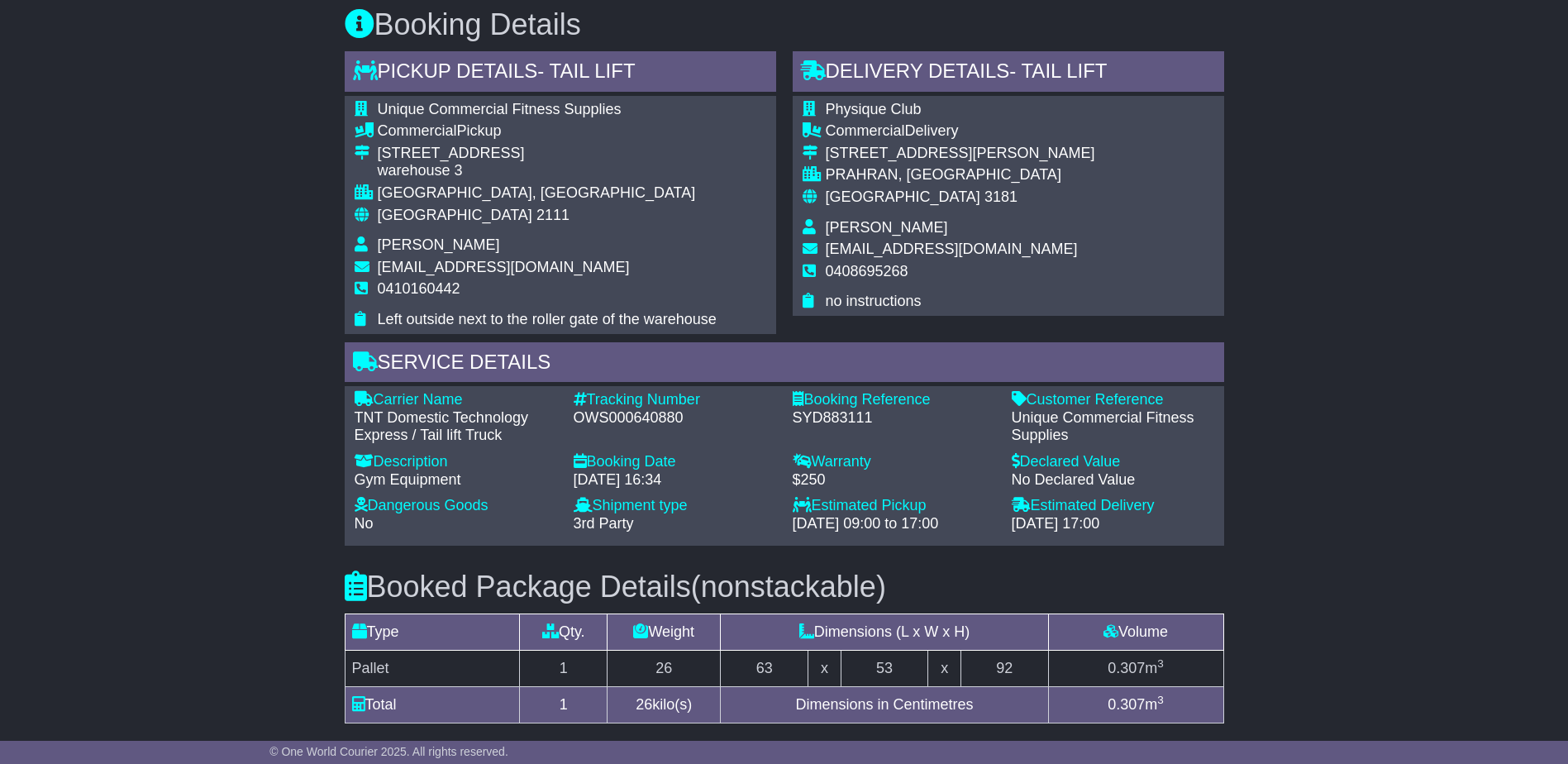
scroll to position [1075, 0]
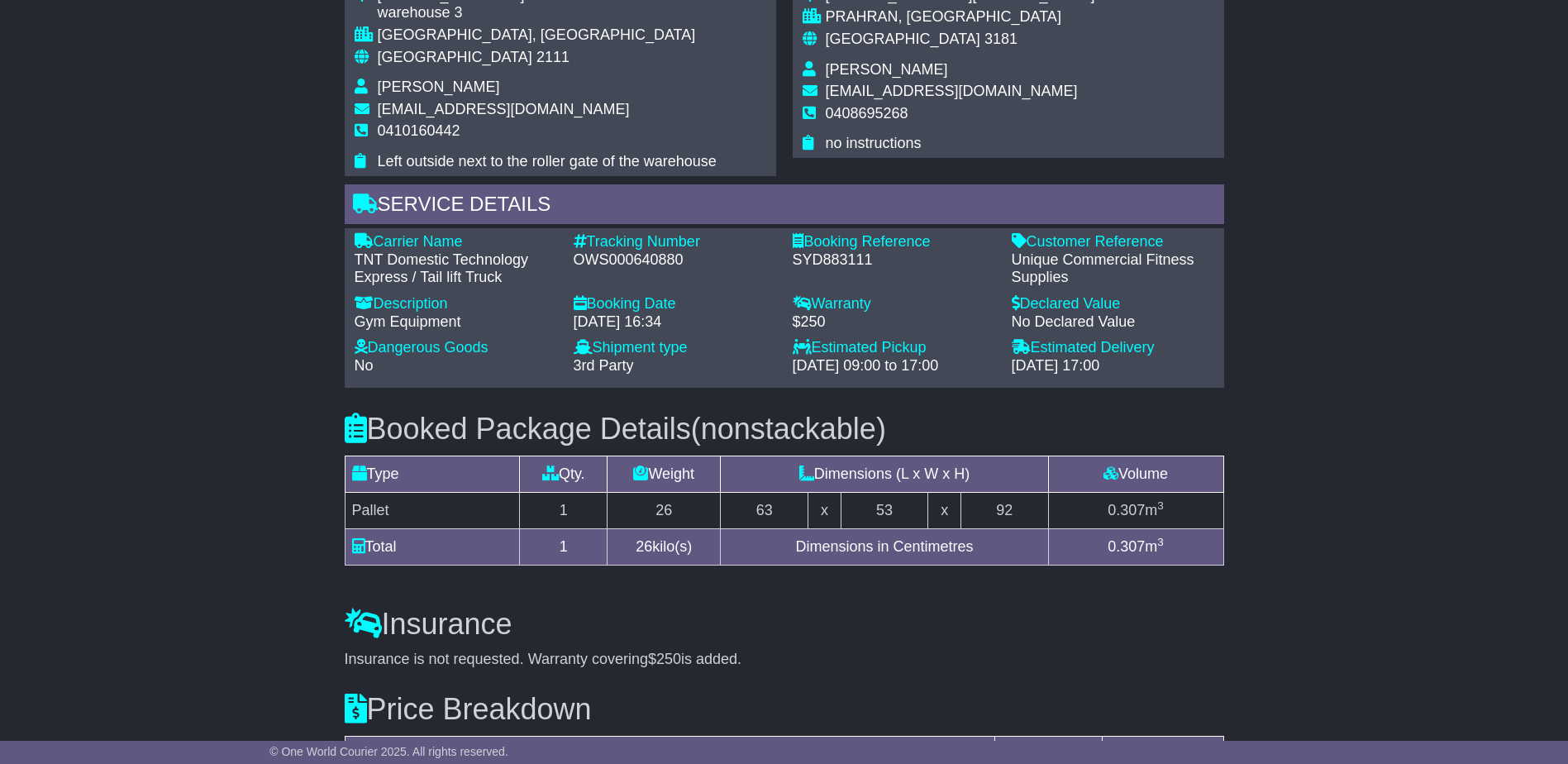
click at [1407, 585] on div "Email Download Tracking Pricing Insurance" at bounding box center [784, 95] width 1568 height 1769
click at [1407, 584] on div "Email Download Tracking Pricing Insurance" at bounding box center [784, 95] width 1568 height 1769
drag, startPoint x: 1407, startPoint y: 584, endPoint x: 1496, endPoint y: 643, distance: 106.8
click at [1496, 643] on div "Email Download Tracking Pricing Insurance" at bounding box center [784, 95] width 1568 height 1769
drag, startPoint x: 732, startPoint y: 647, endPoint x: 734, endPoint y: 670, distance: 23.1
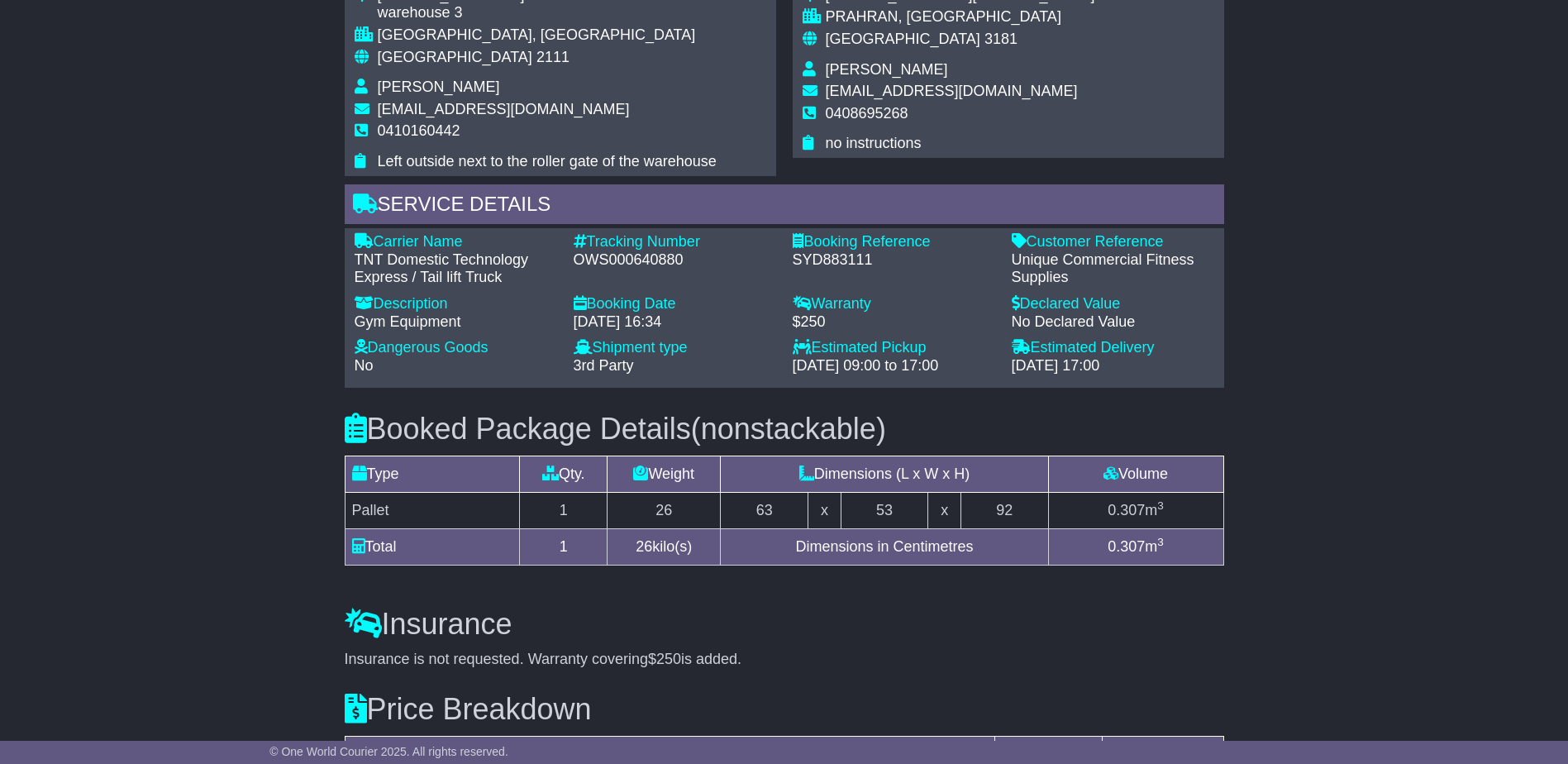
click at [734, 670] on div "Email Download Tracking Pricing Insurance" at bounding box center [784, 95] width 896 height 1752
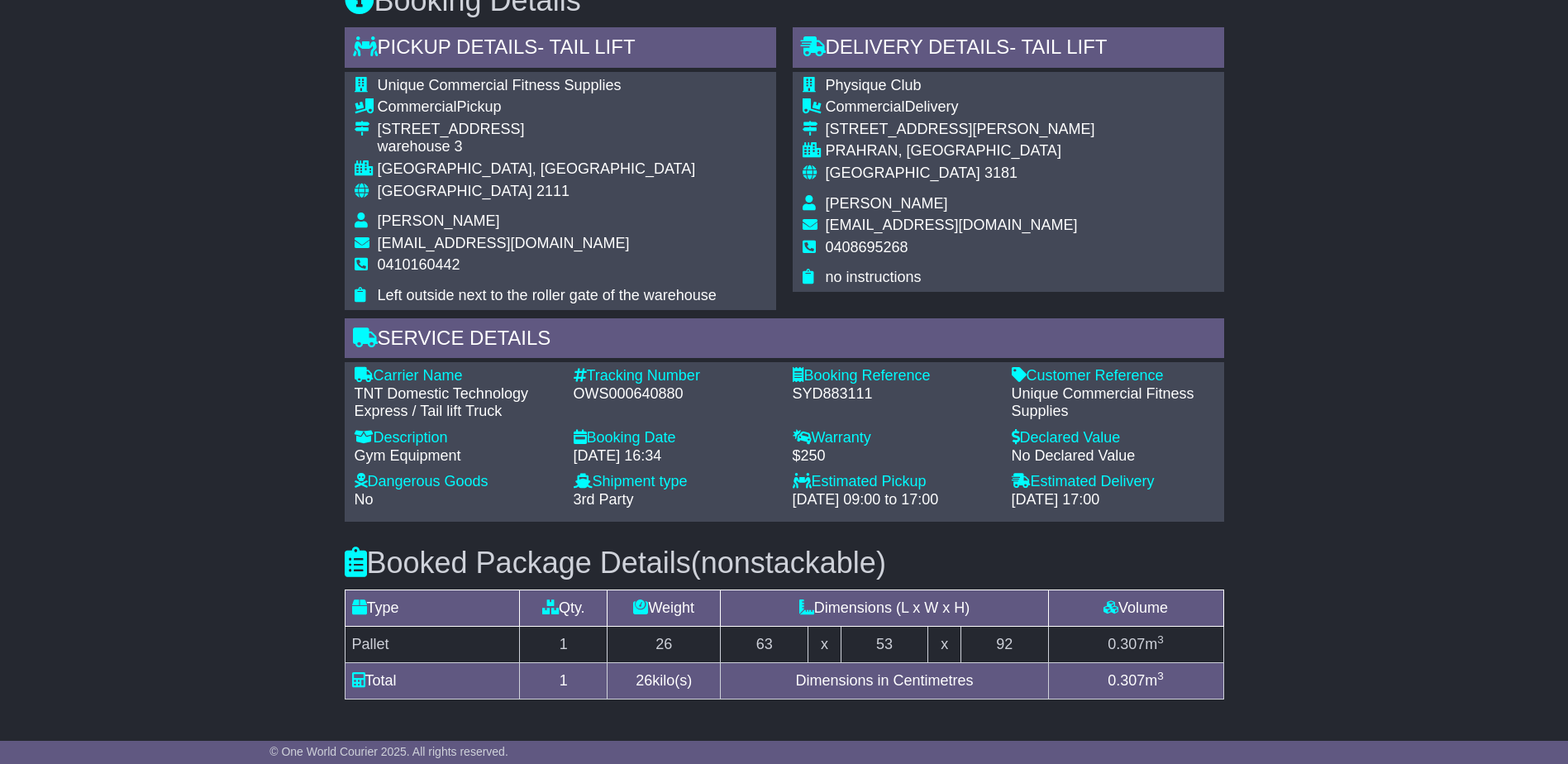
scroll to position [912, 0]
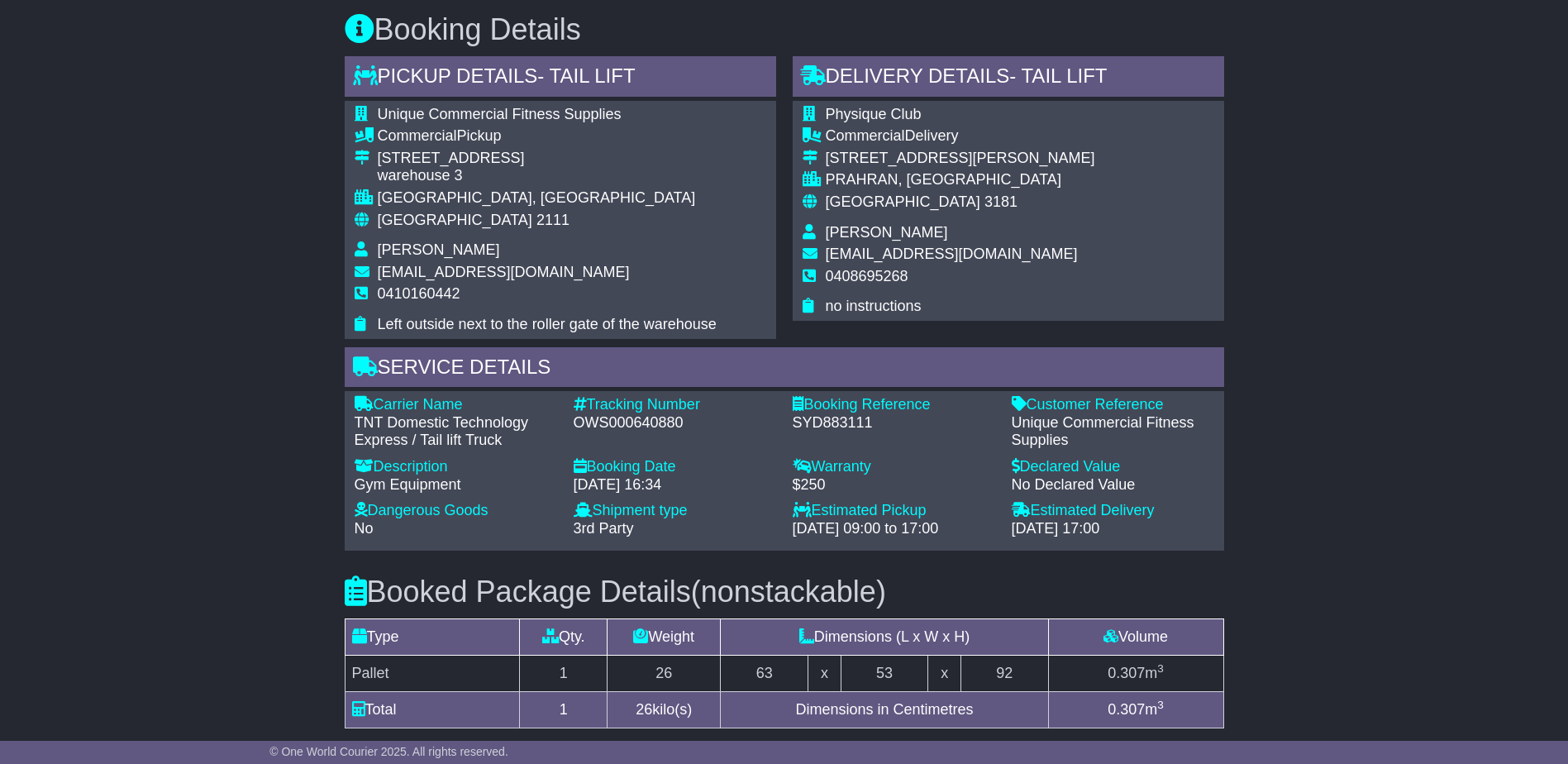
click at [1466, 511] on div "Email Download Tracking Pricing Insurance" at bounding box center [784, 258] width 1568 height 1769
click at [1461, 513] on div "Email Download Tracking Pricing Insurance" at bounding box center [784, 258] width 1568 height 1769
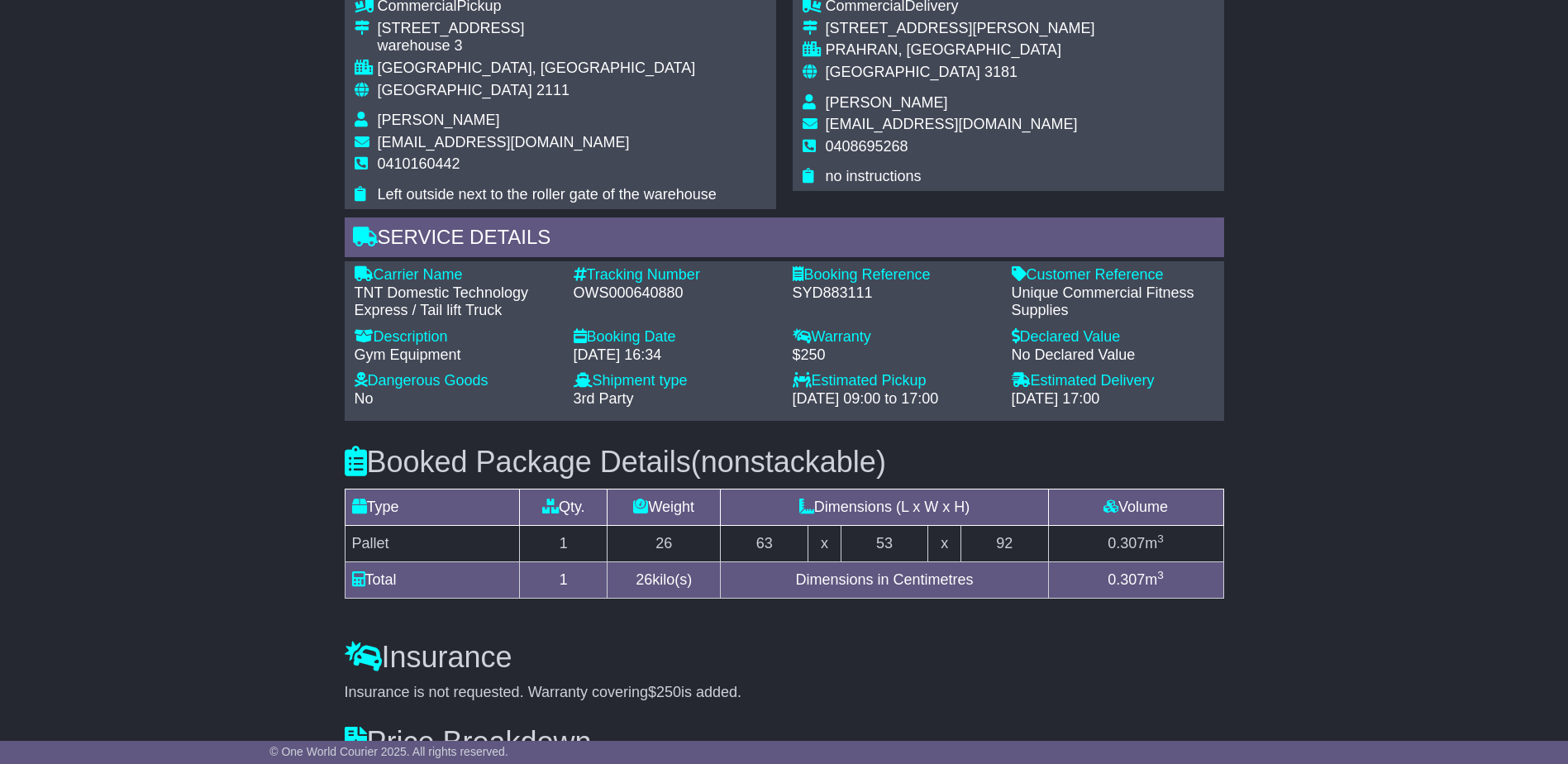
scroll to position [1076, 0]
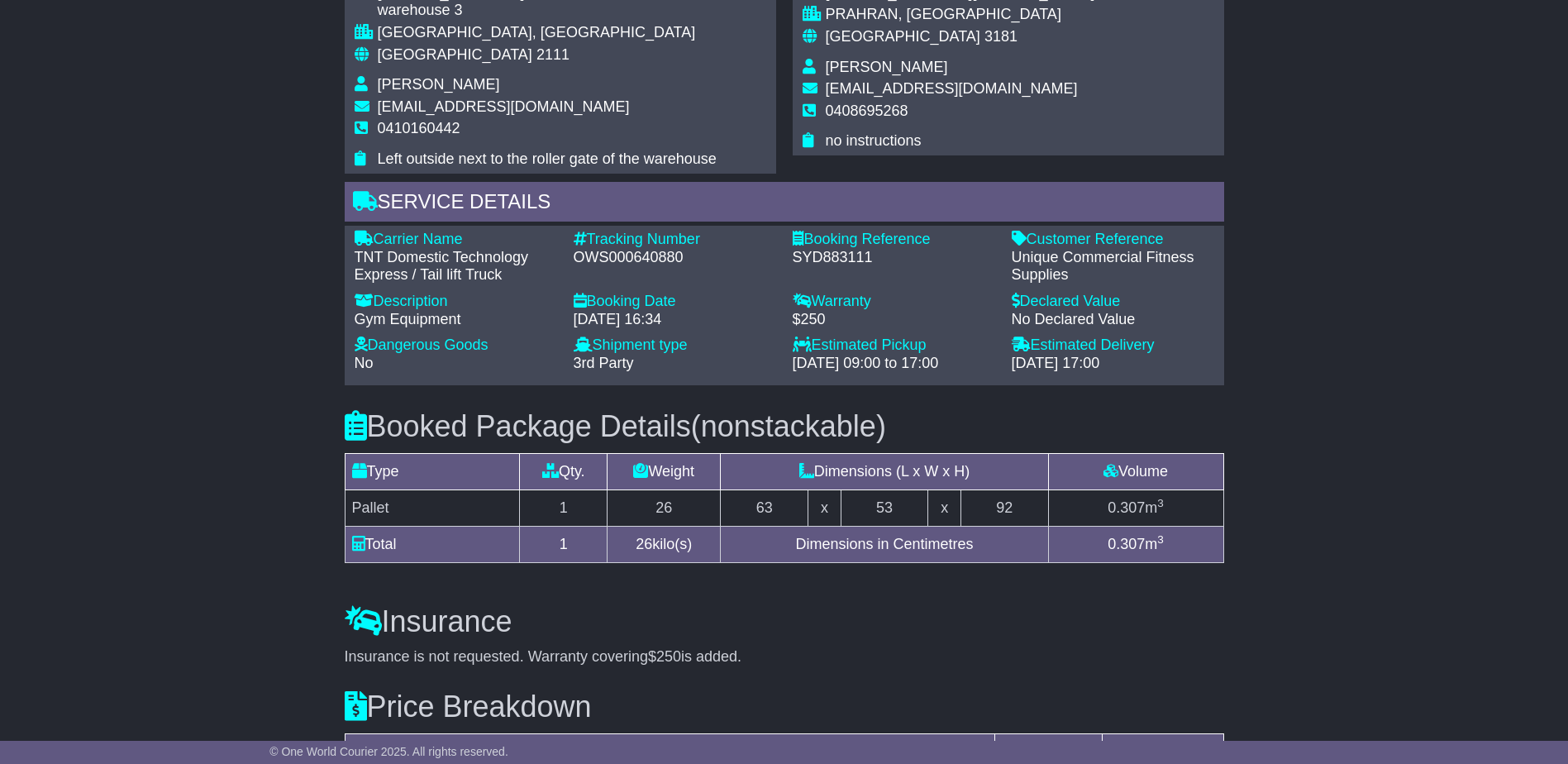
click at [131, 413] on div "Email Download Tracking Pricing Insurance" at bounding box center [784, 93] width 1568 height 1769
drag, startPoint x: 132, startPoint y: 413, endPoint x: 112, endPoint y: 373, distance: 44.7
click at [112, 373] on div "Email Download Tracking Pricing Insurance" at bounding box center [784, 93] width 1568 height 1769
drag, startPoint x: 107, startPoint y: 358, endPoint x: 0, endPoint y: 358, distance: 107.0
click at [105, 358] on div "Email Download Tracking Pricing Insurance" at bounding box center [784, 93] width 1568 height 1769
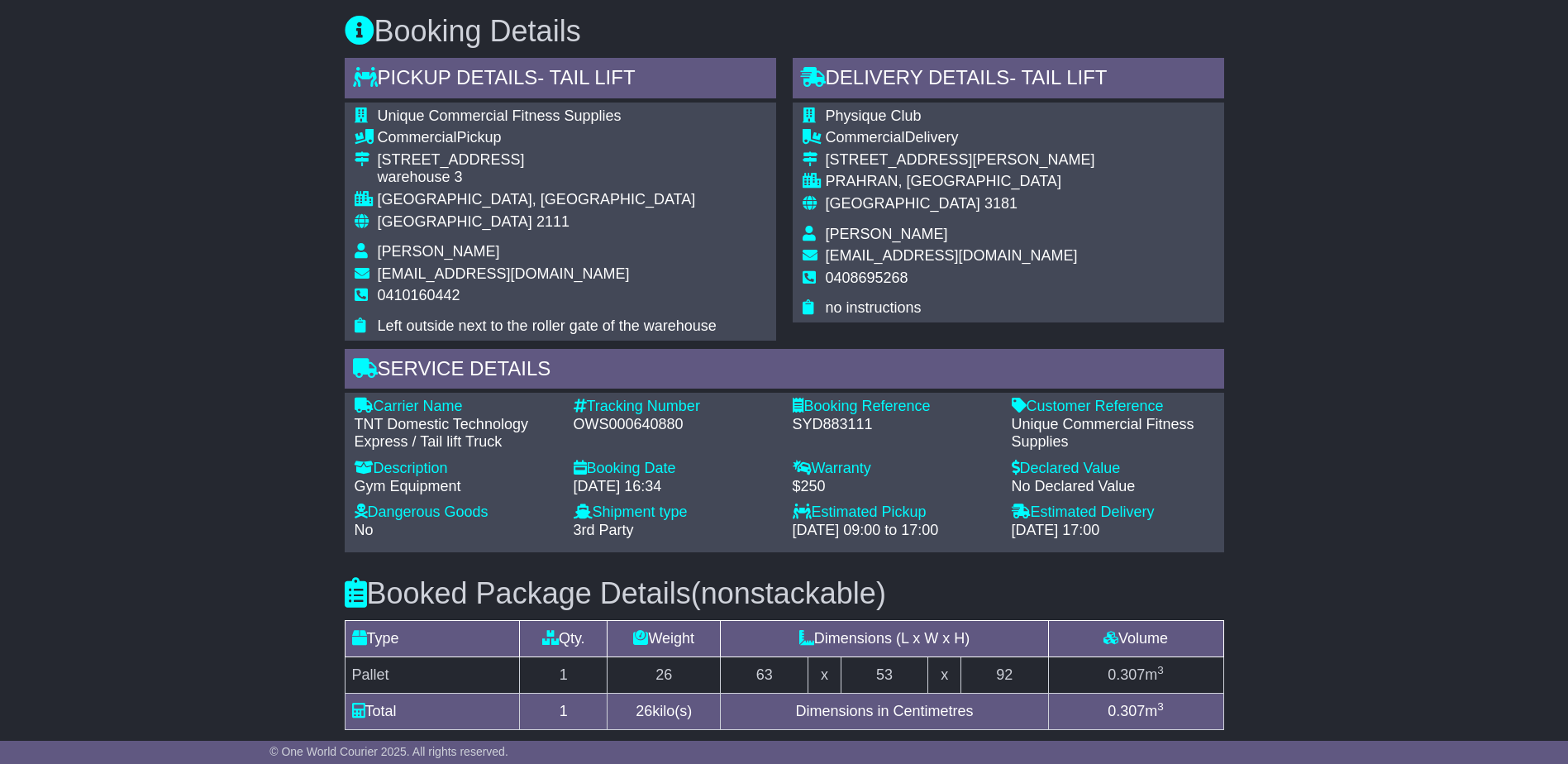
scroll to position [912, 0]
click at [1316, 663] on div "Email Download Tracking Pricing Insurance" at bounding box center [784, 258] width 1568 height 1769
click at [1297, 643] on div "Email Download Tracking Pricing Insurance" at bounding box center [784, 258] width 1568 height 1769
click at [857, 421] on div "SYD883111" at bounding box center [894, 422] width 202 height 18
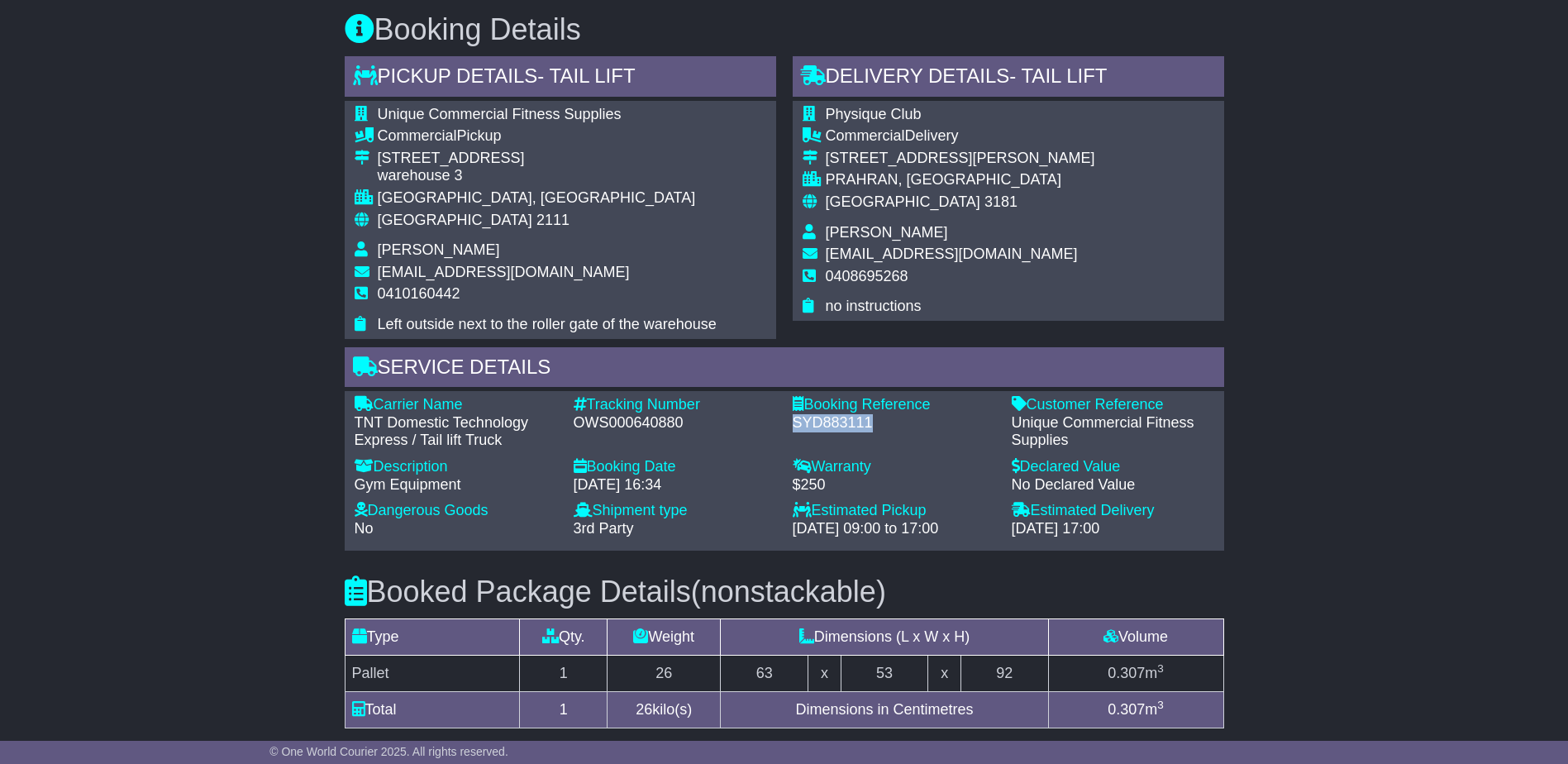
copy div "SYD883111"
drag, startPoint x: 946, startPoint y: 114, endPoint x: 830, endPoint y: 116, distance: 116.0
click at [830, 116] on td "Physique Club" at bounding box center [961, 116] width 269 height 22
copy tr "Physique Club"
click at [645, 430] on div "OWS000640880" at bounding box center [675, 422] width 202 height 18
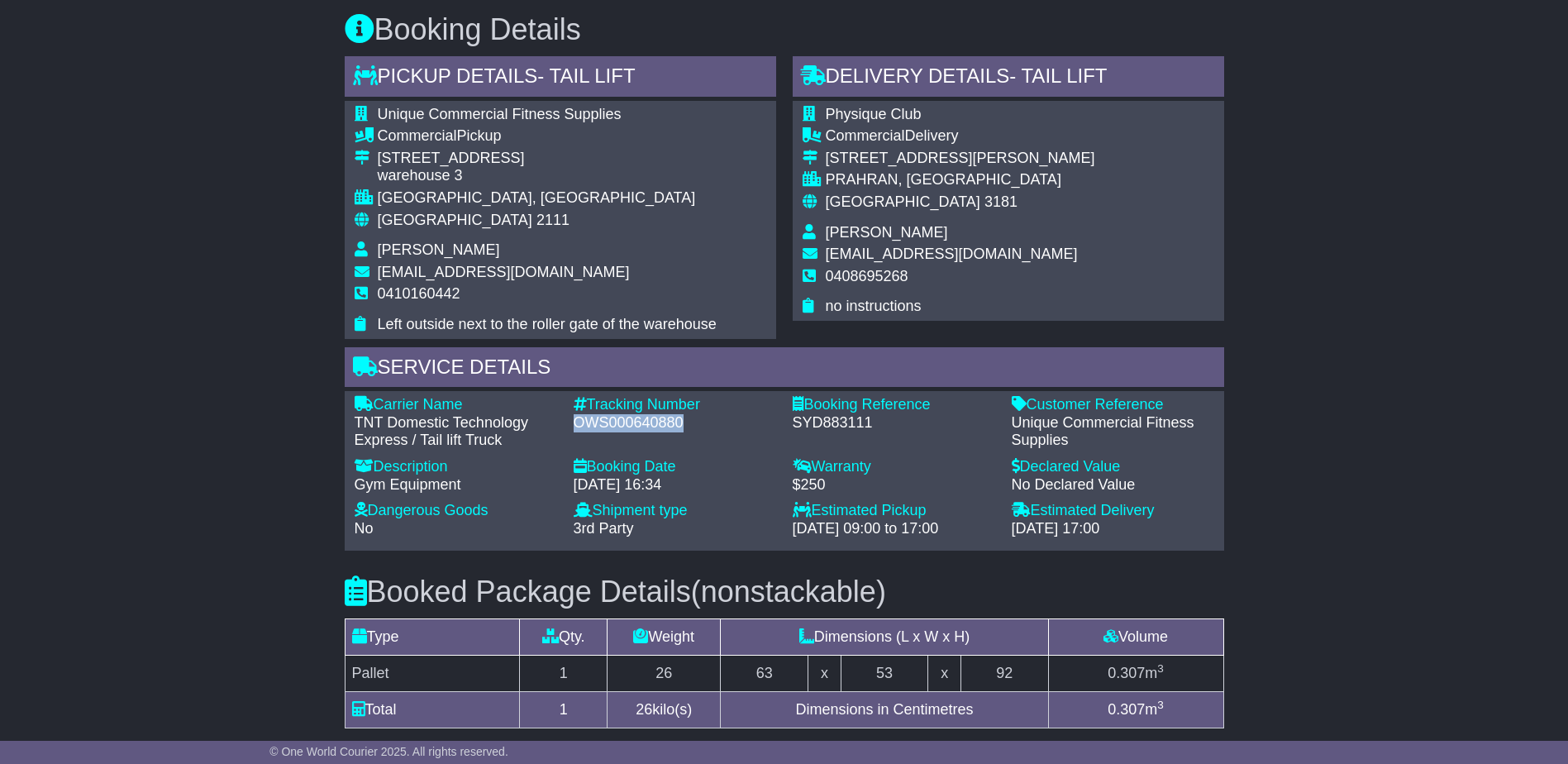
click at [646, 430] on div "OWS000640880" at bounding box center [675, 422] width 202 height 18
copy div "OWS000640880"
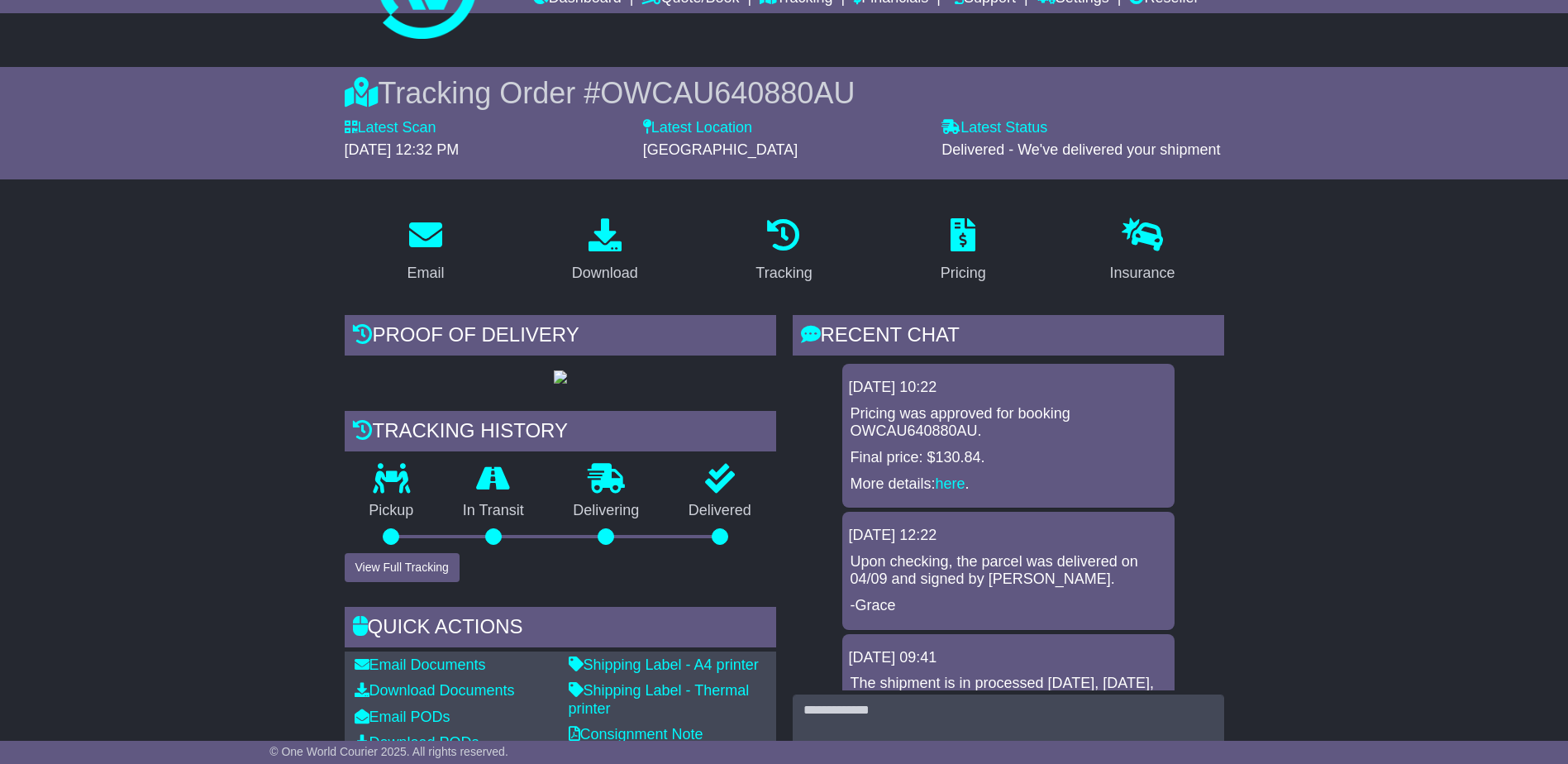
scroll to position [0, 0]
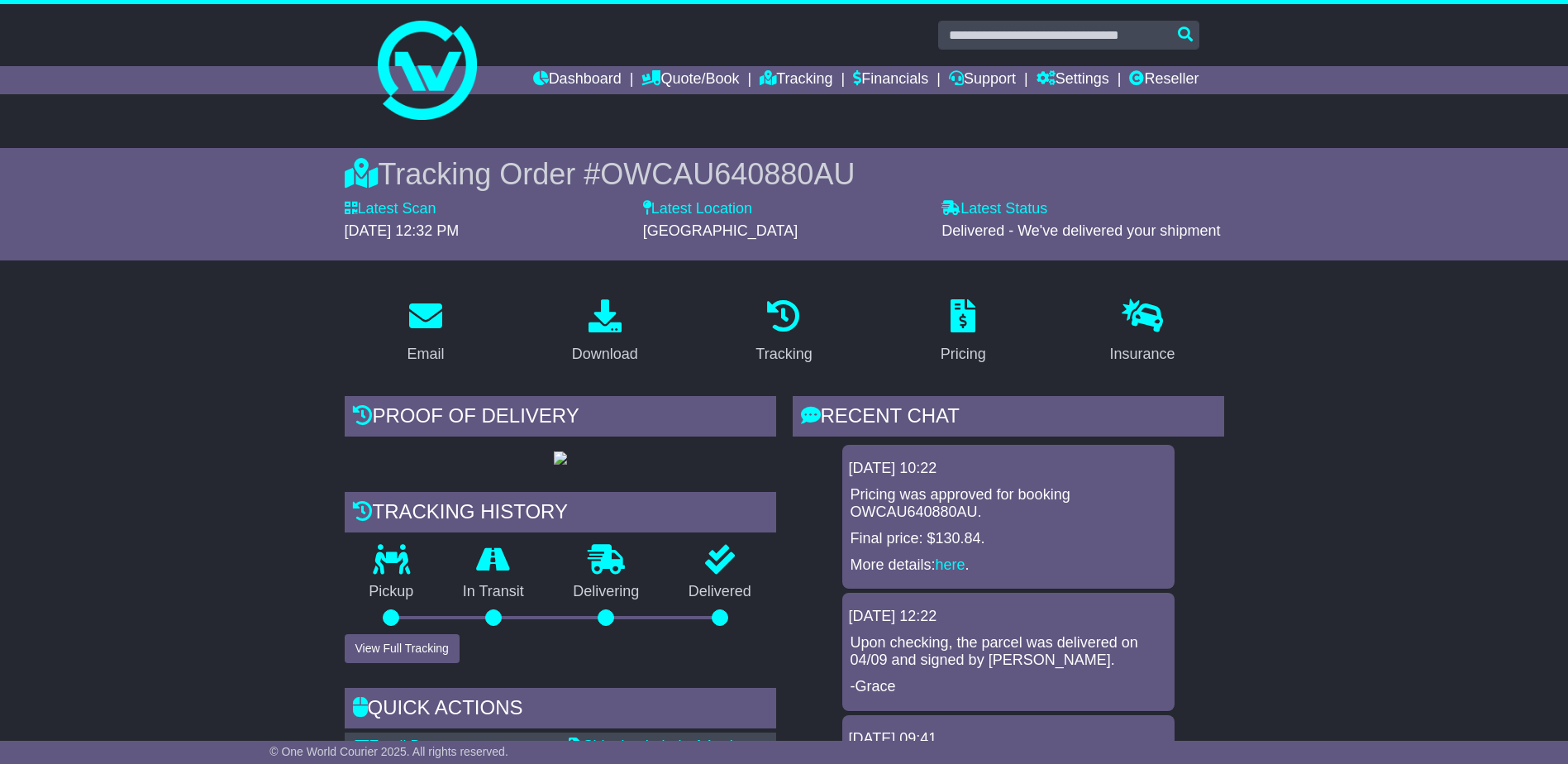
drag, startPoint x: 201, startPoint y: 345, endPoint x: 346, endPoint y: 344, distance: 145.0
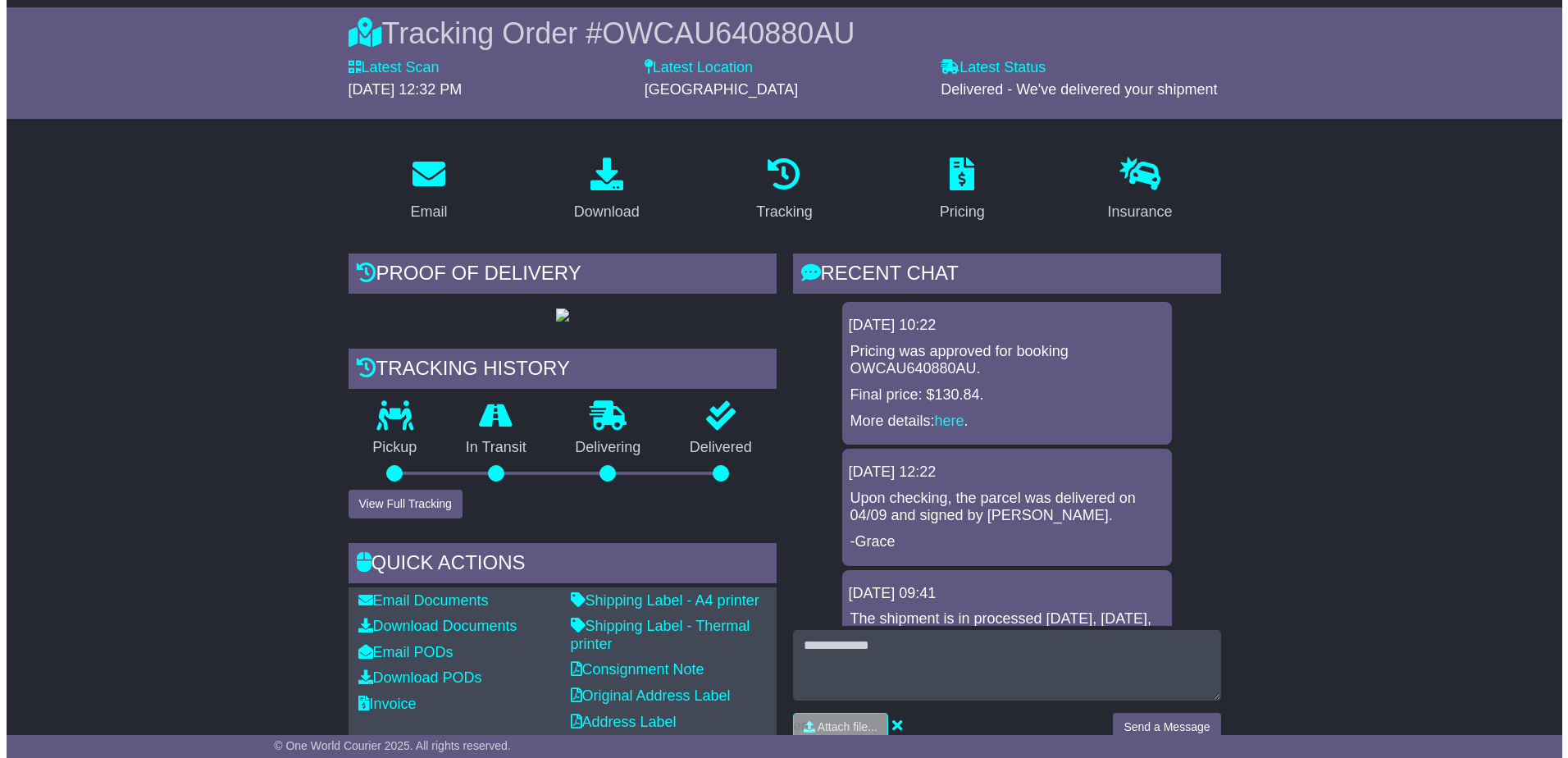
scroll to position [164, 0]
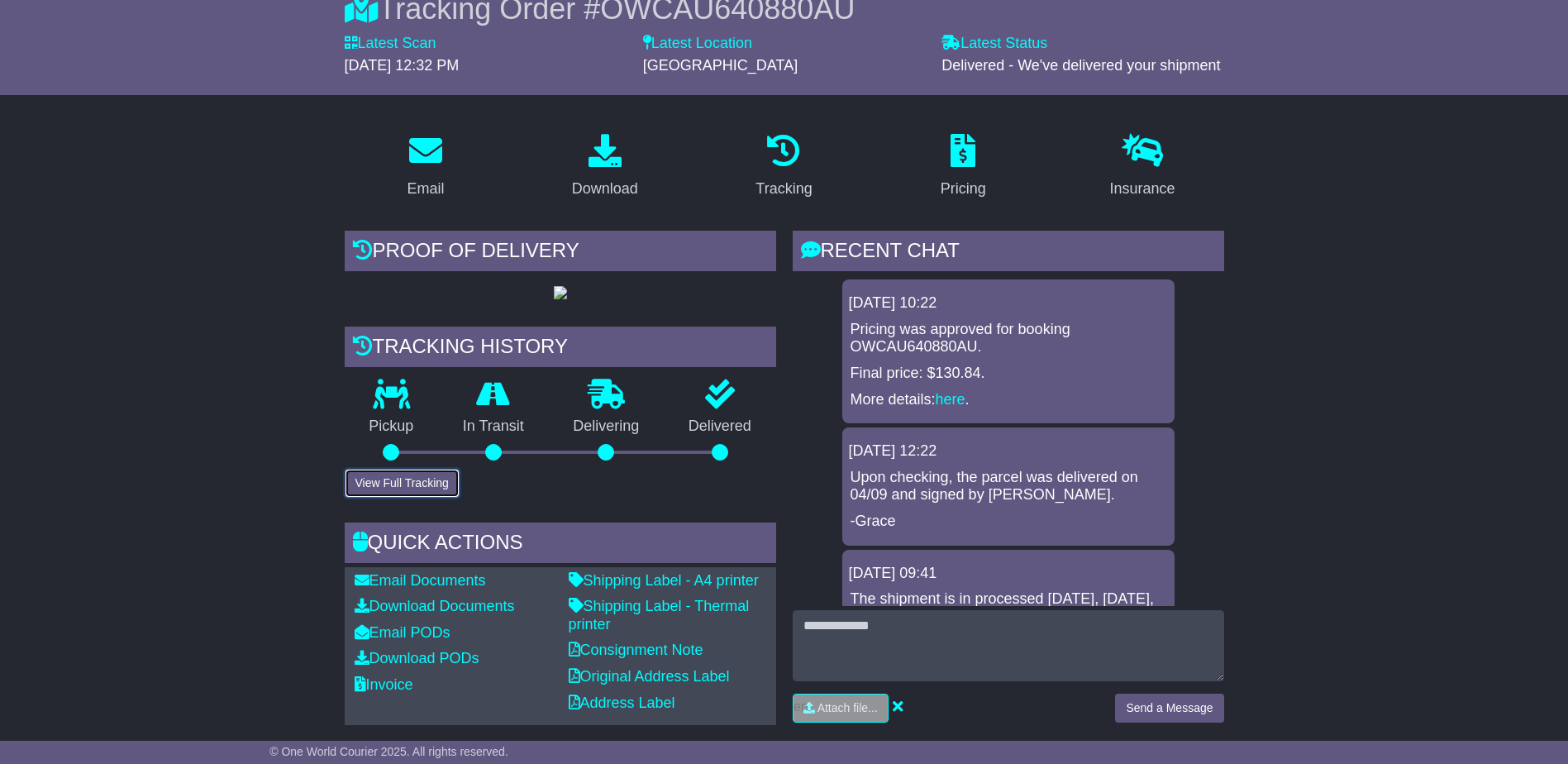
click at [416, 489] on button "View Full Tracking" at bounding box center [402, 482] width 115 height 29
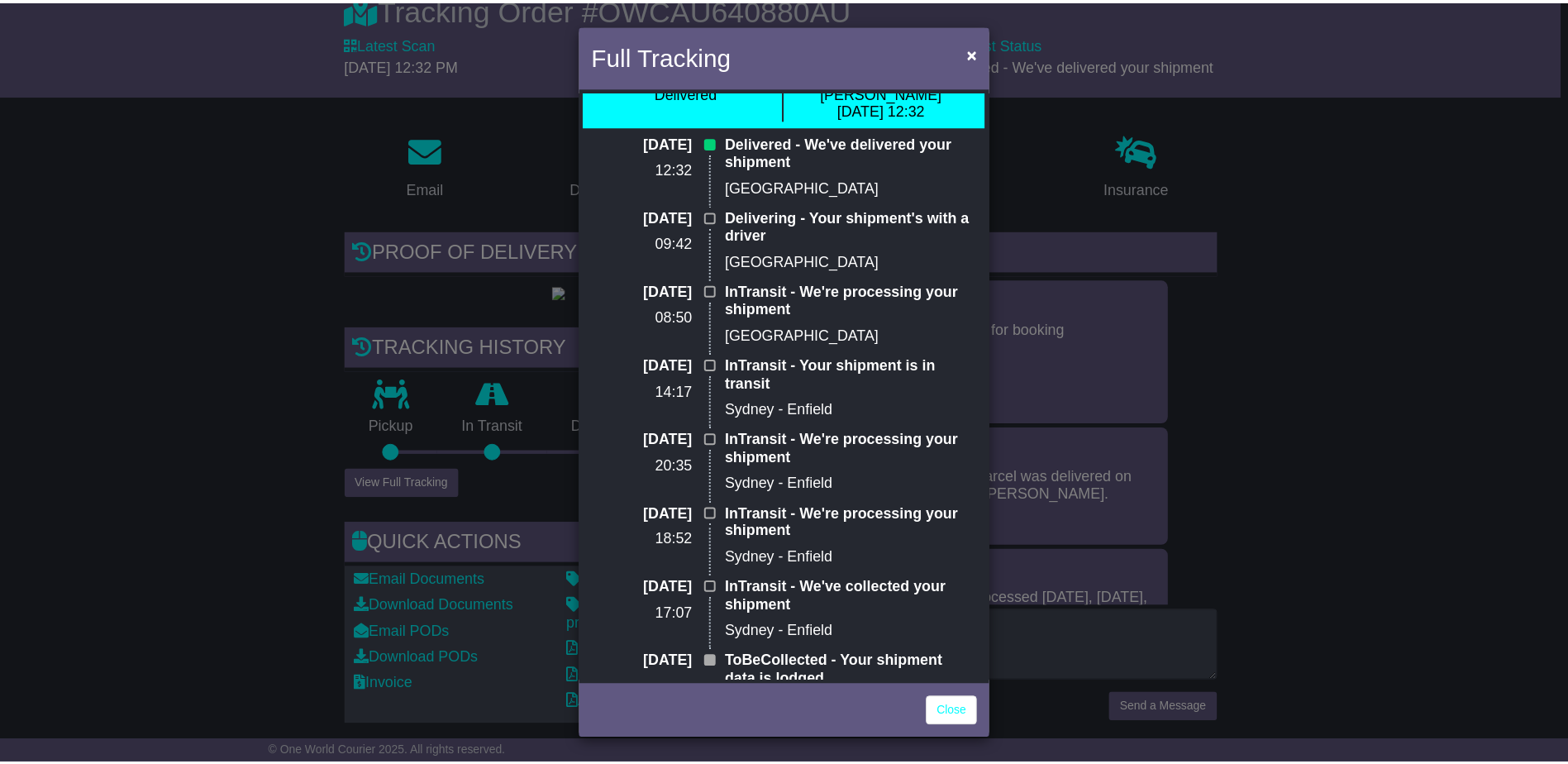
scroll to position [68, 0]
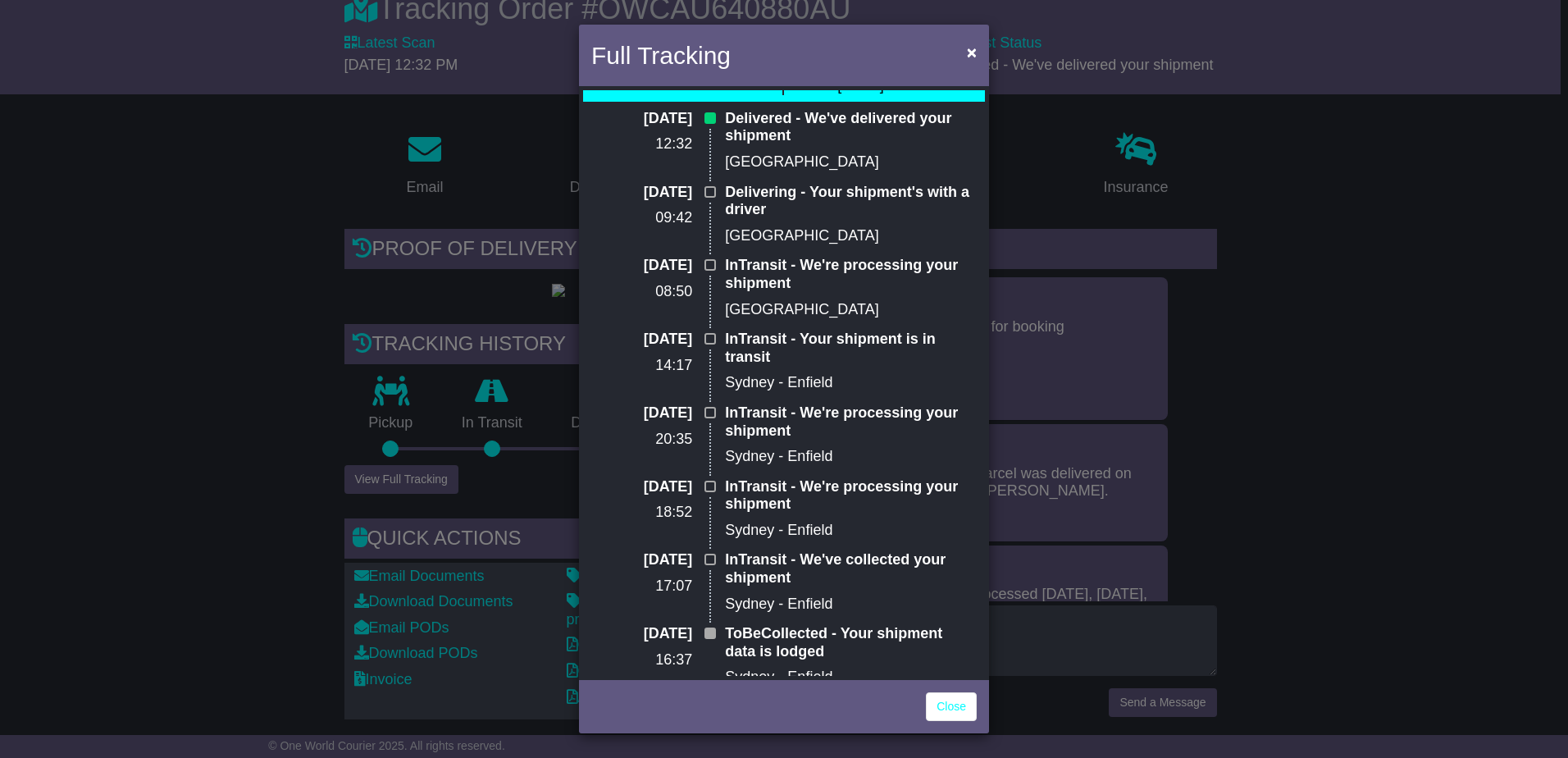
click at [1404, 564] on div "Full Tracking × Delivered Signed by: [PERSON_NAME] [DATE] 12:32 [DATE] 12:32 De…" at bounding box center [784, 379] width 1568 height 758
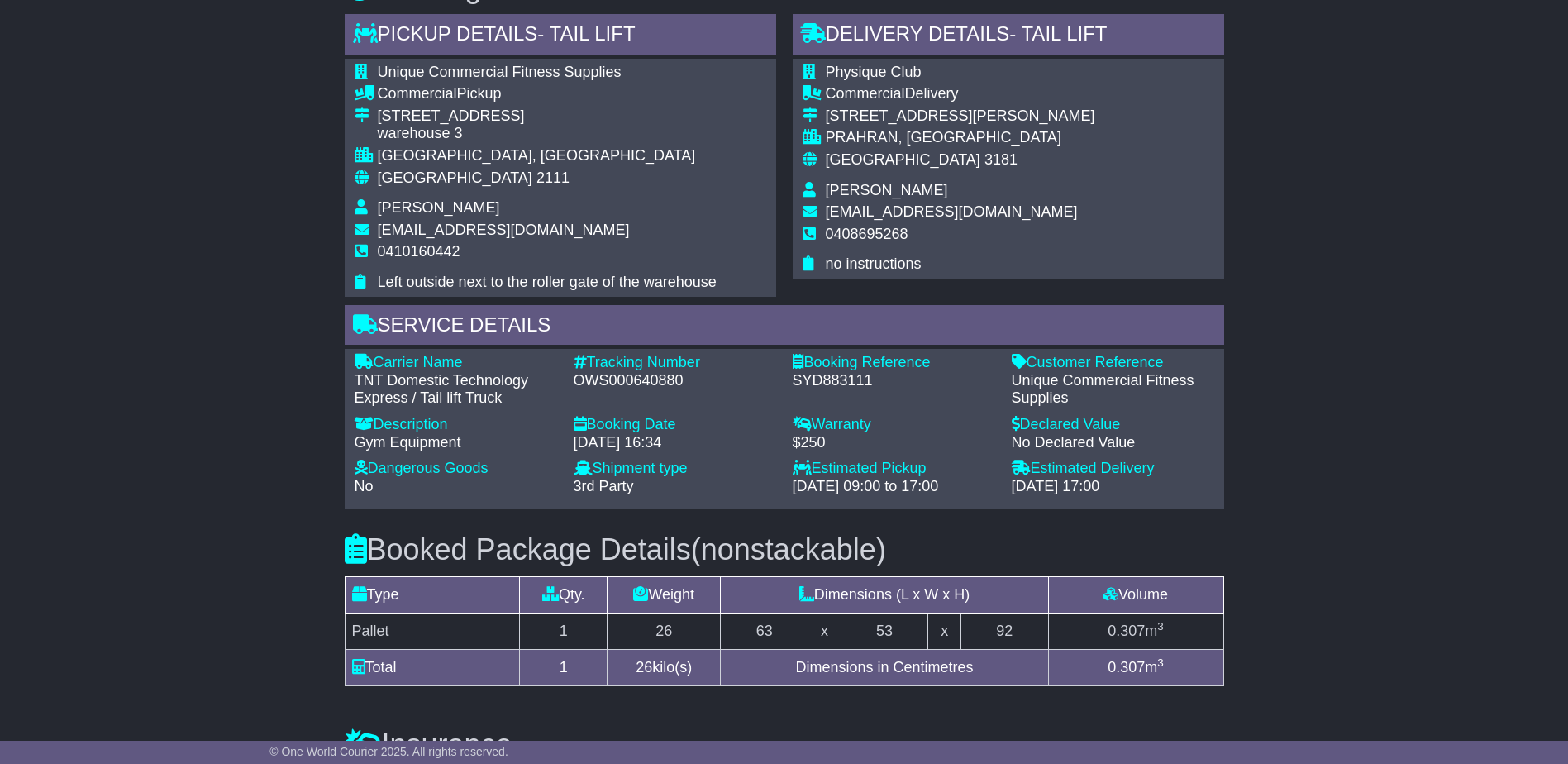
scroll to position [1075, 0]
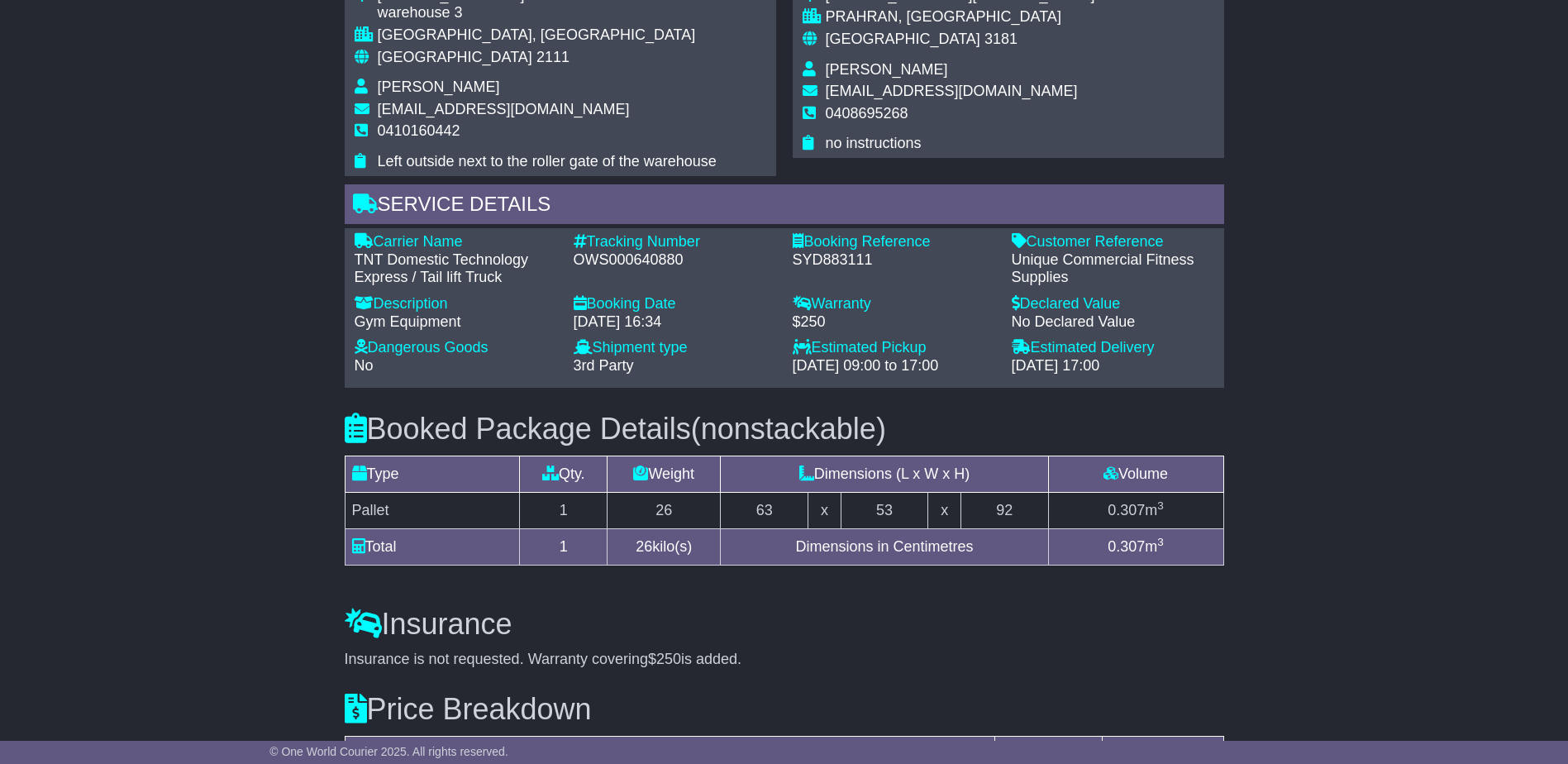
drag, startPoint x: 161, startPoint y: 553, endPoint x: 112, endPoint y: 199, distance: 357.4
click at [112, 199] on div "Email Download Tracking Pricing Insurance" at bounding box center [784, 95] width 1568 height 1769
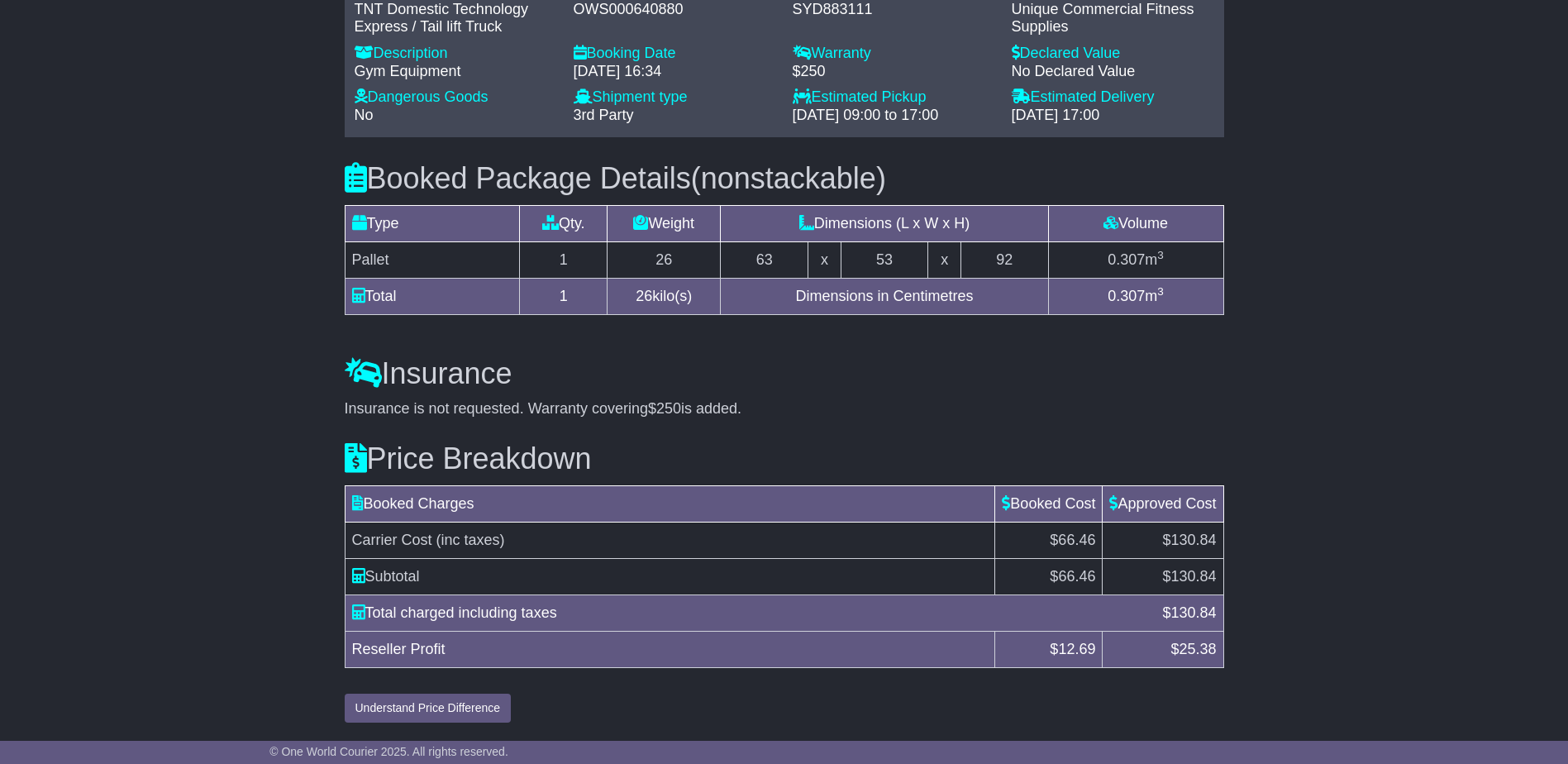
drag, startPoint x: 219, startPoint y: 458, endPoint x: 233, endPoint y: 454, distance: 14.6
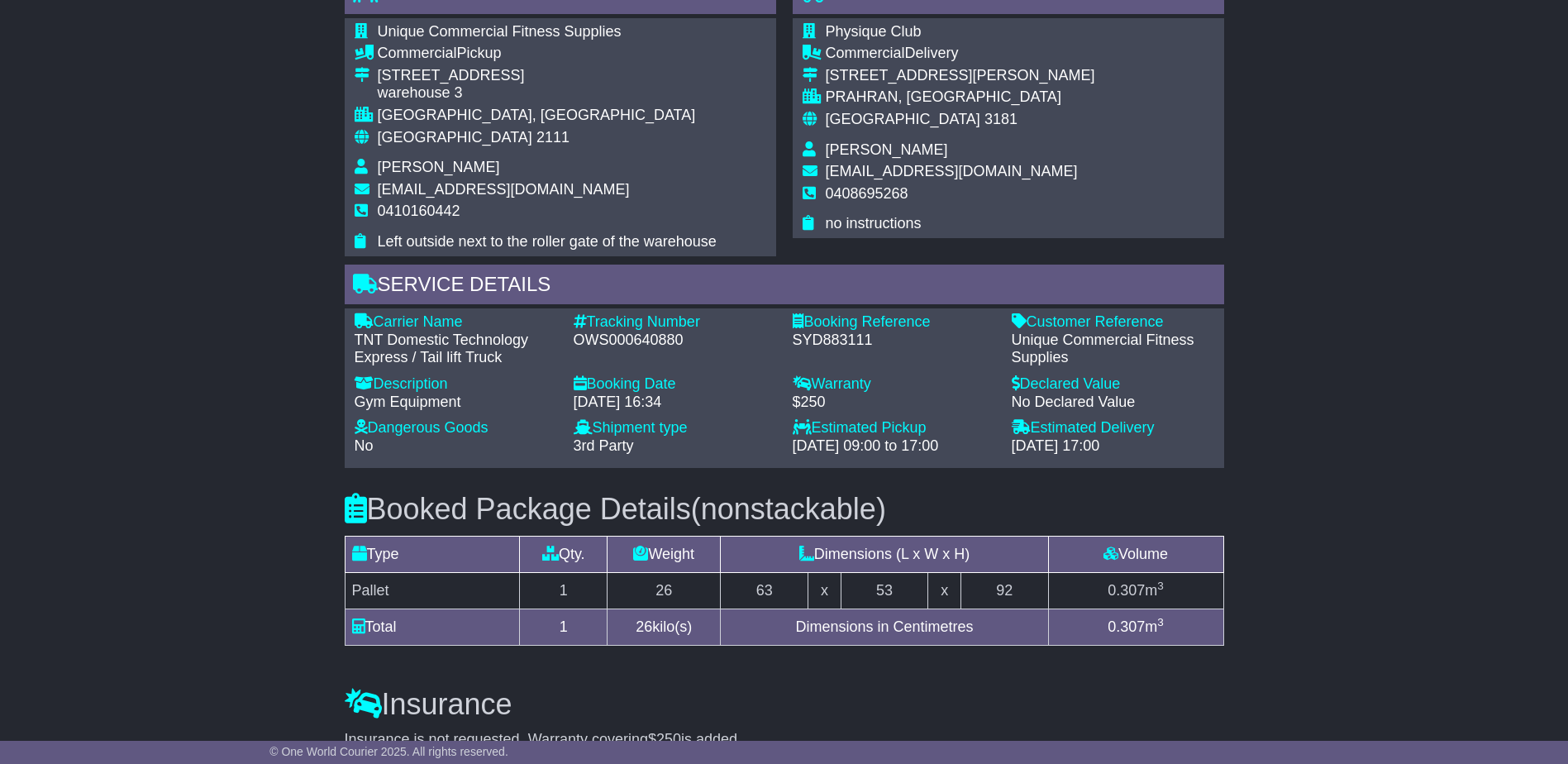
drag, startPoint x: 163, startPoint y: 423, endPoint x: 173, endPoint y: 424, distance: 10.0
click at [170, 424] on div "Email Download Tracking Pricing Insurance" at bounding box center [784, 175] width 1568 height 1769
drag, startPoint x: 475, startPoint y: 403, endPoint x: 357, endPoint y: 400, distance: 118.0
click at [357, 400] on div "Gym Equipment" at bounding box center [456, 402] width 202 height 18
copy div "Gym Equipment"
